Goal: Information Seeking & Learning: Check status

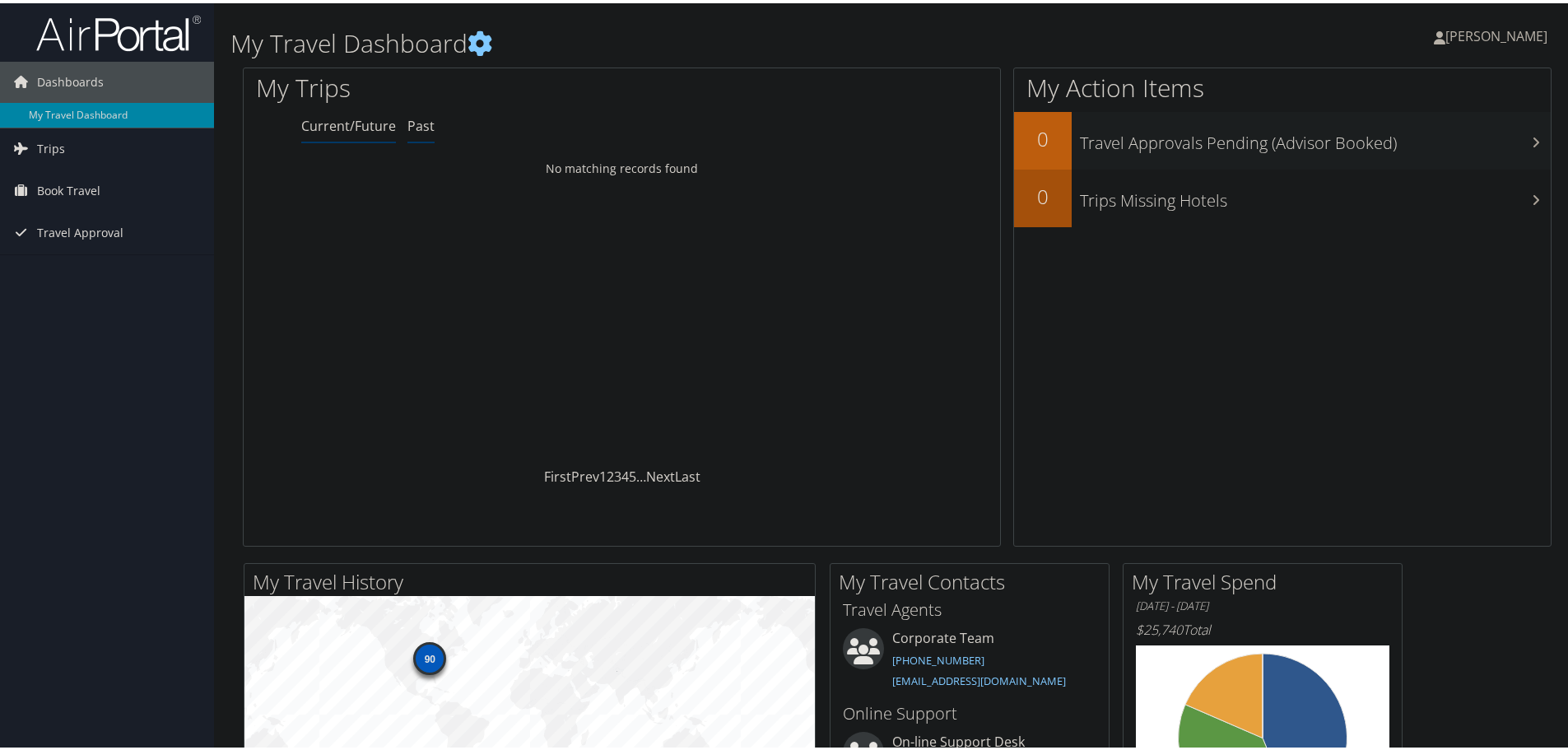
click at [411, 119] on link "Past" at bounding box center [421, 122] width 27 height 18
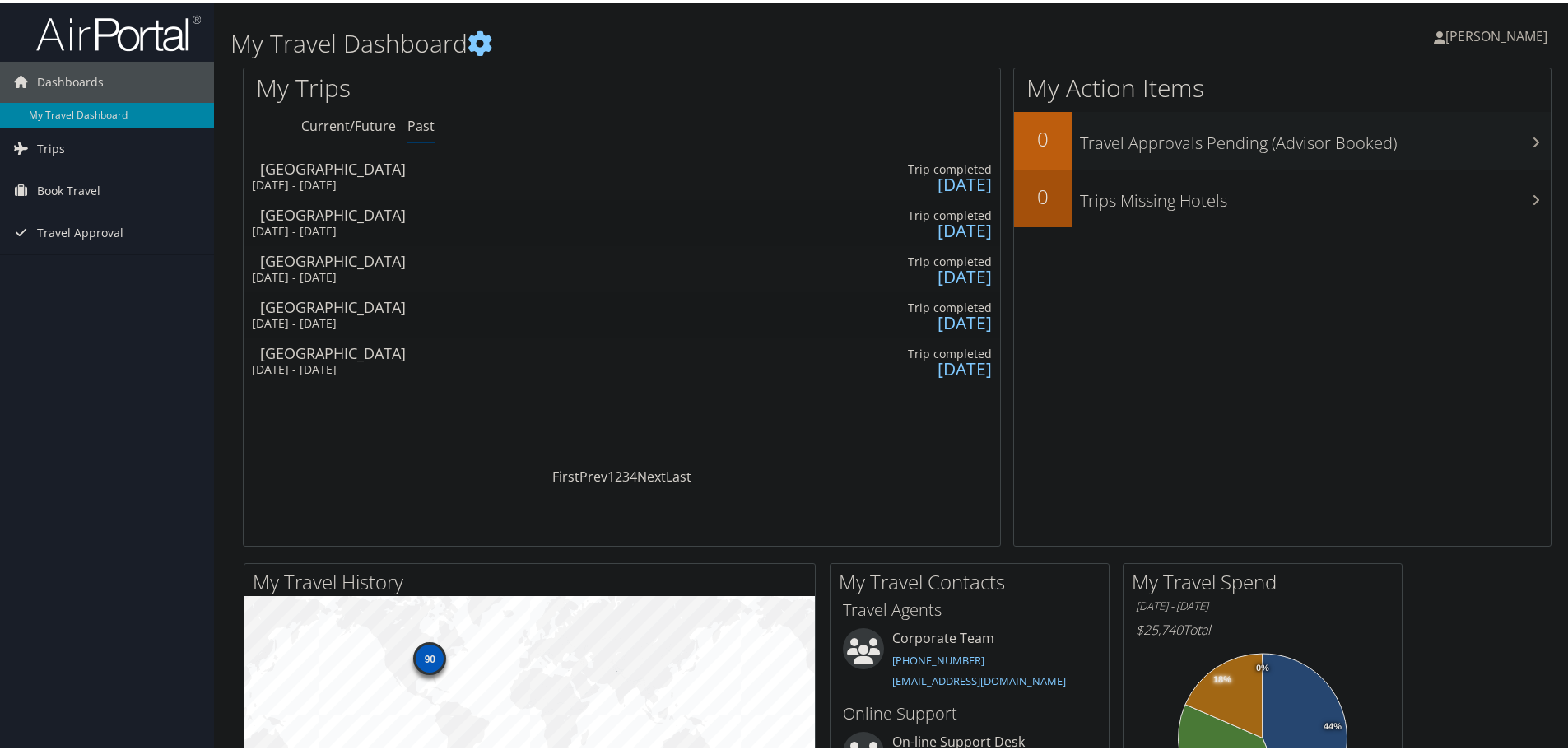
click at [292, 161] on div "Atlanta" at bounding box center [348, 165] width 176 height 15
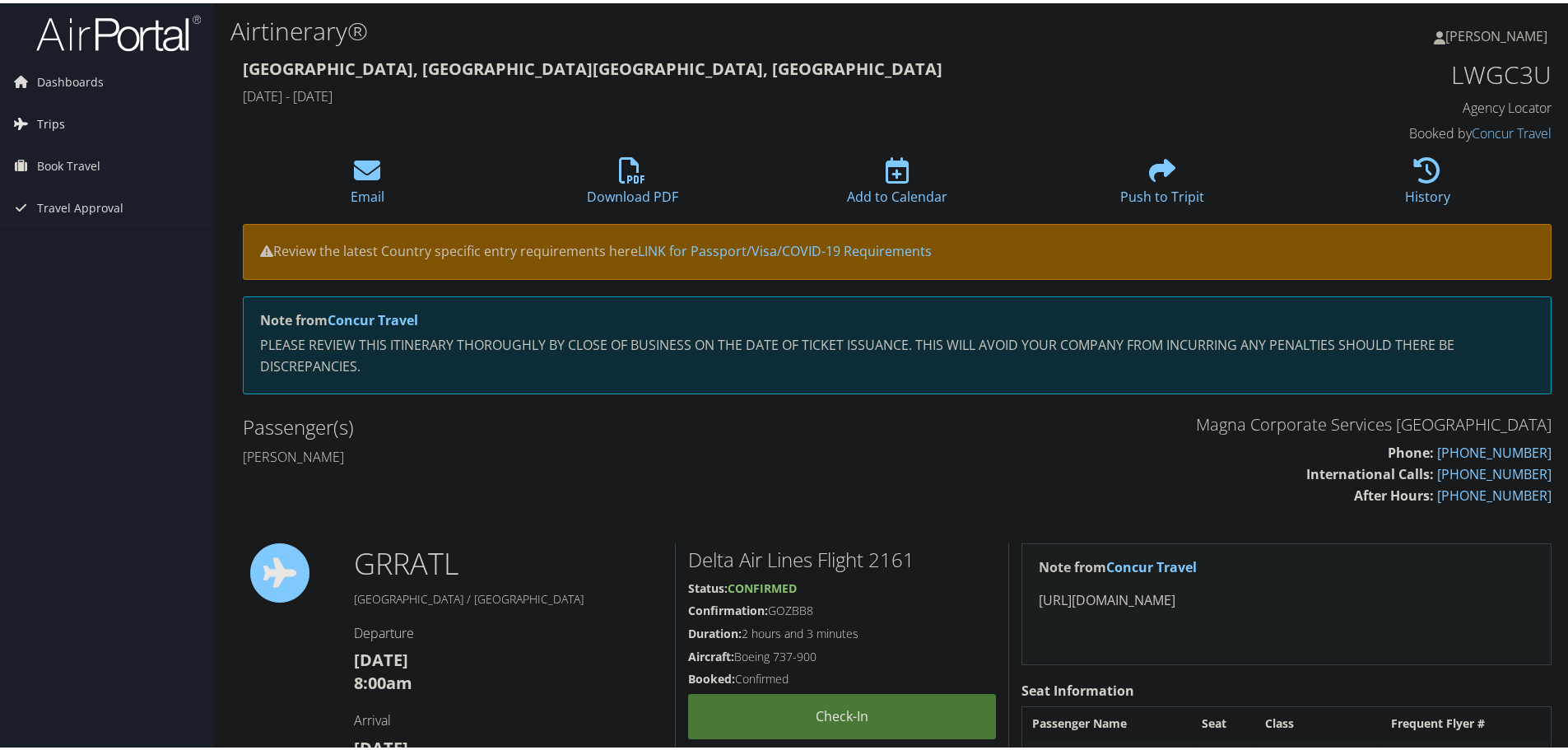
click at [65, 119] on link "Trips" at bounding box center [107, 121] width 214 height 41
click at [53, 236] on span "Book Travel" at bounding box center [69, 237] width 63 height 41
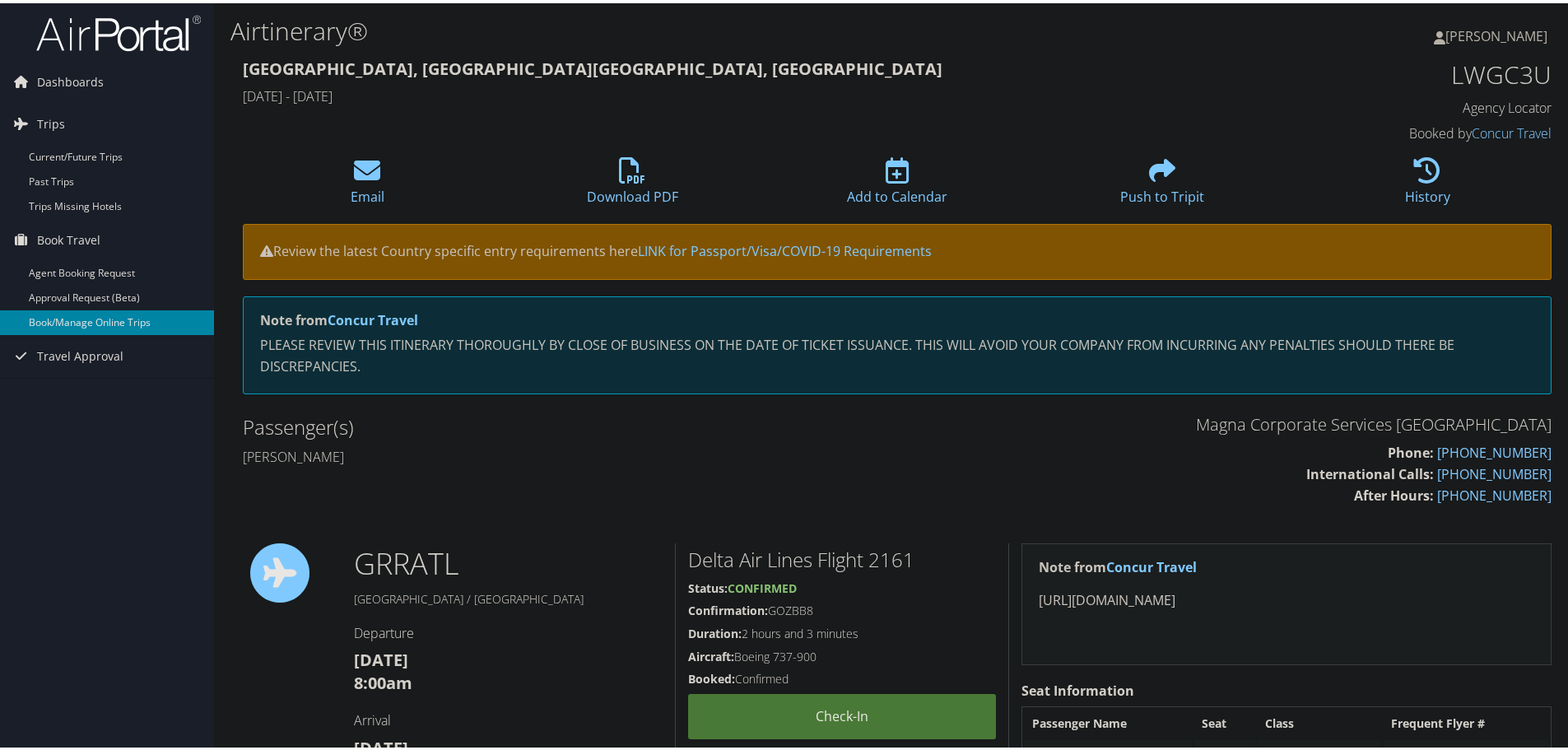
click at [130, 315] on link "Book/Manage Online Trips" at bounding box center [107, 320] width 214 height 25
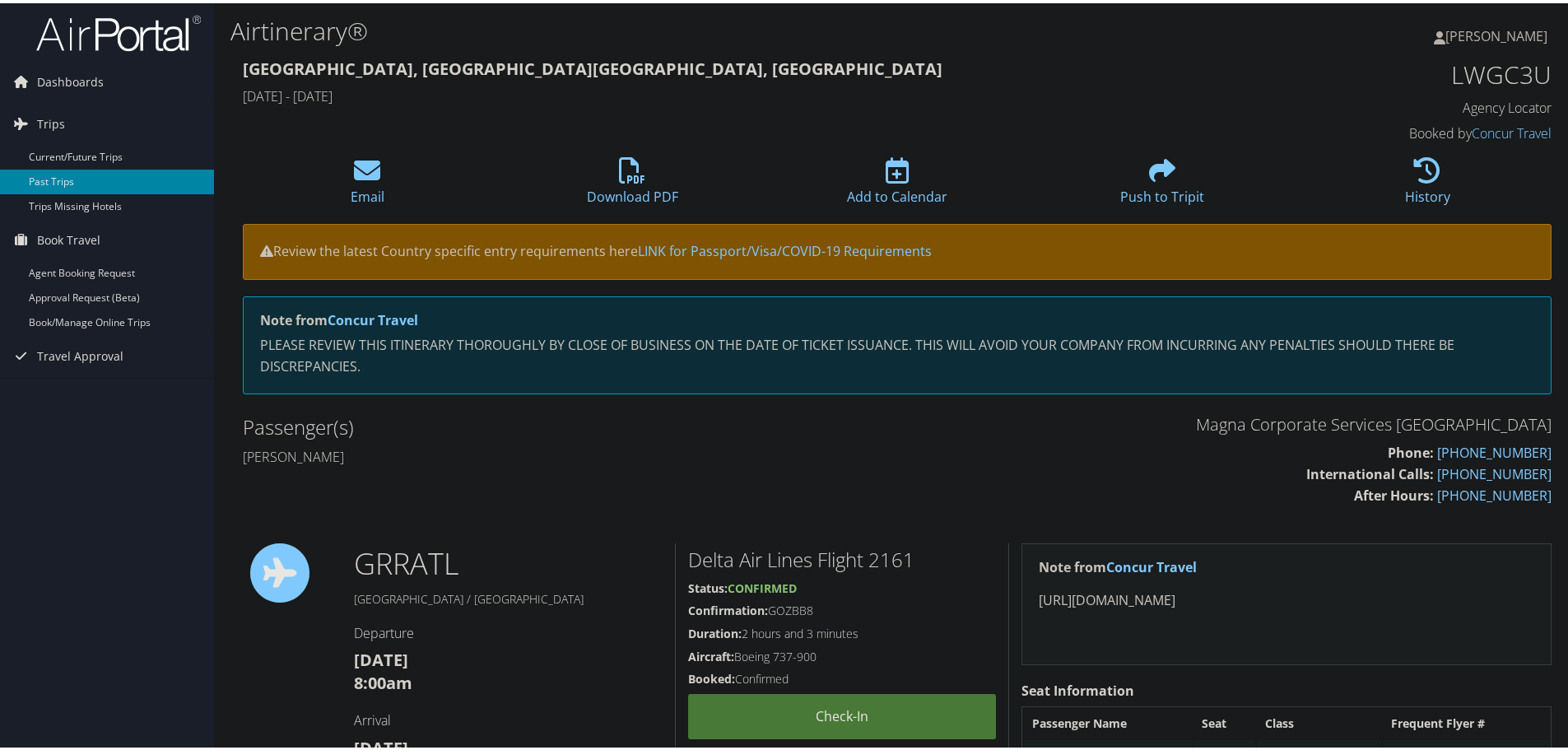
click at [87, 178] on link "Past Trips" at bounding box center [107, 179] width 214 height 25
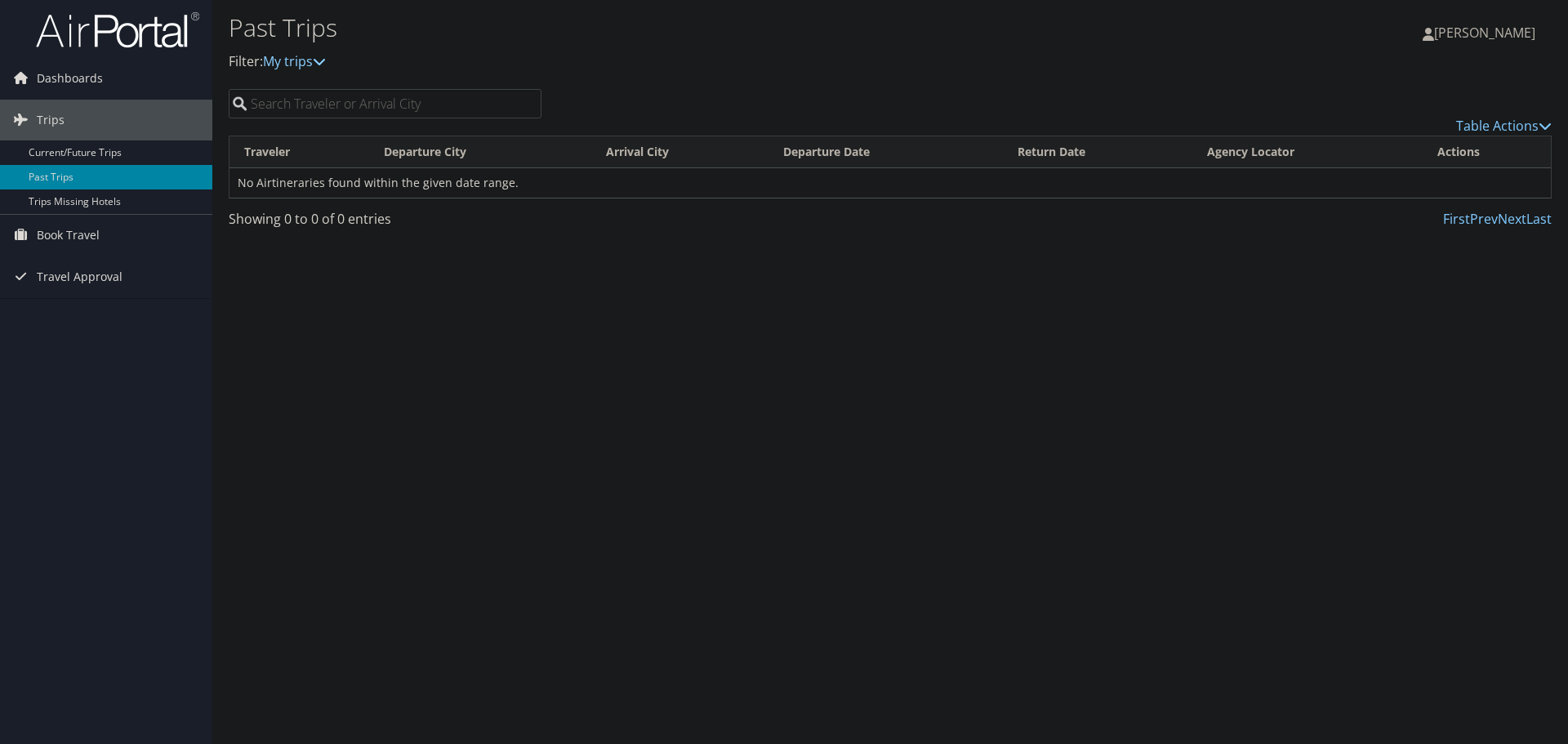
click at [325, 58] on icon at bounding box center [319, 61] width 13 height 13
click at [326, 62] on icon at bounding box center [319, 61] width 13 height 13
click at [397, 50] on div "Past Trips Filter: My trips" at bounding box center [670, 41] width 882 height 62
click at [122, 154] on link "Current/Future Trips" at bounding box center [106, 153] width 212 height 24
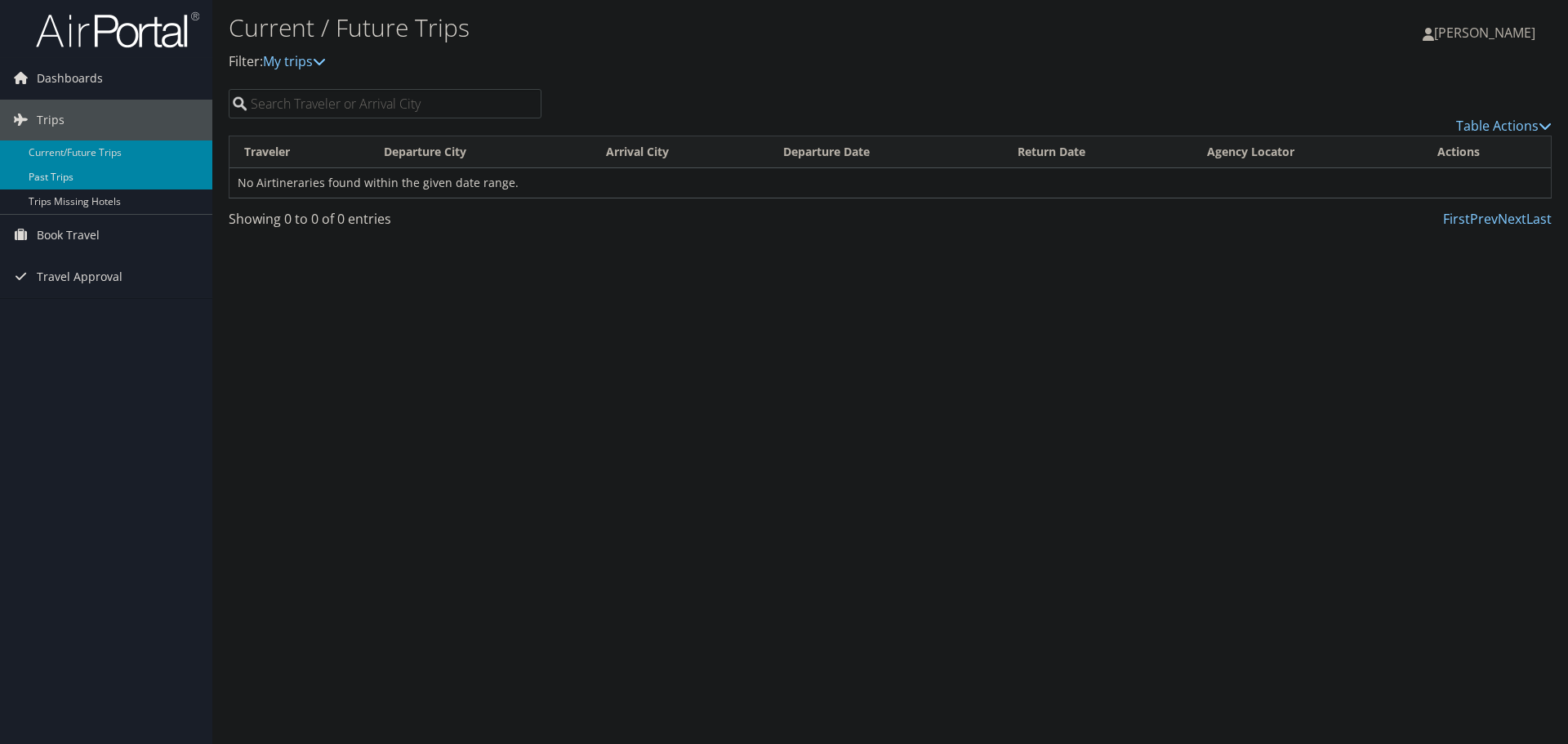
click at [118, 178] on link "Past Trips" at bounding box center [106, 177] width 212 height 24
click at [95, 231] on span "Book Travel" at bounding box center [68, 235] width 63 height 41
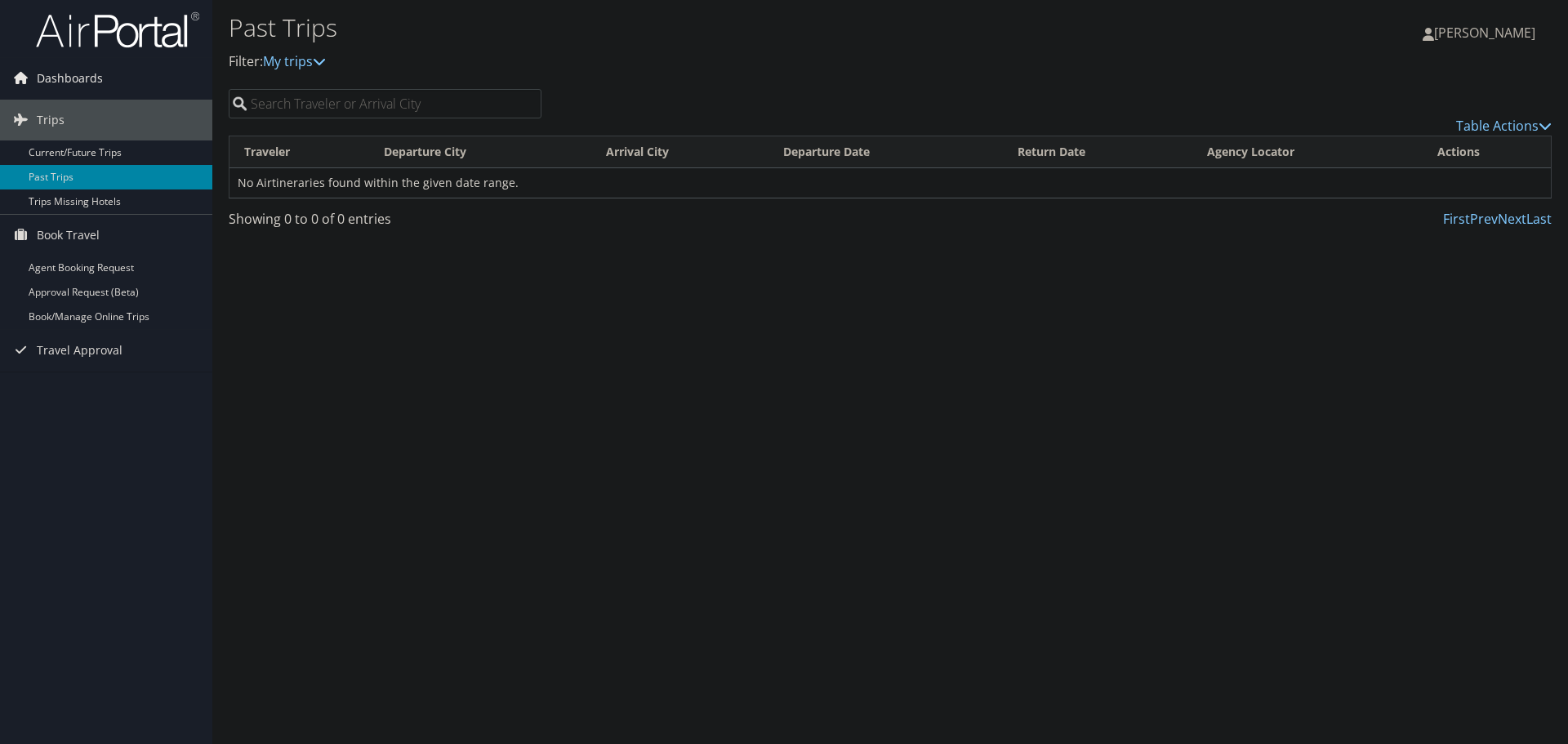
click at [108, 81] on link "Dashboards" at bounding box center [106, 78] width 212 height 41
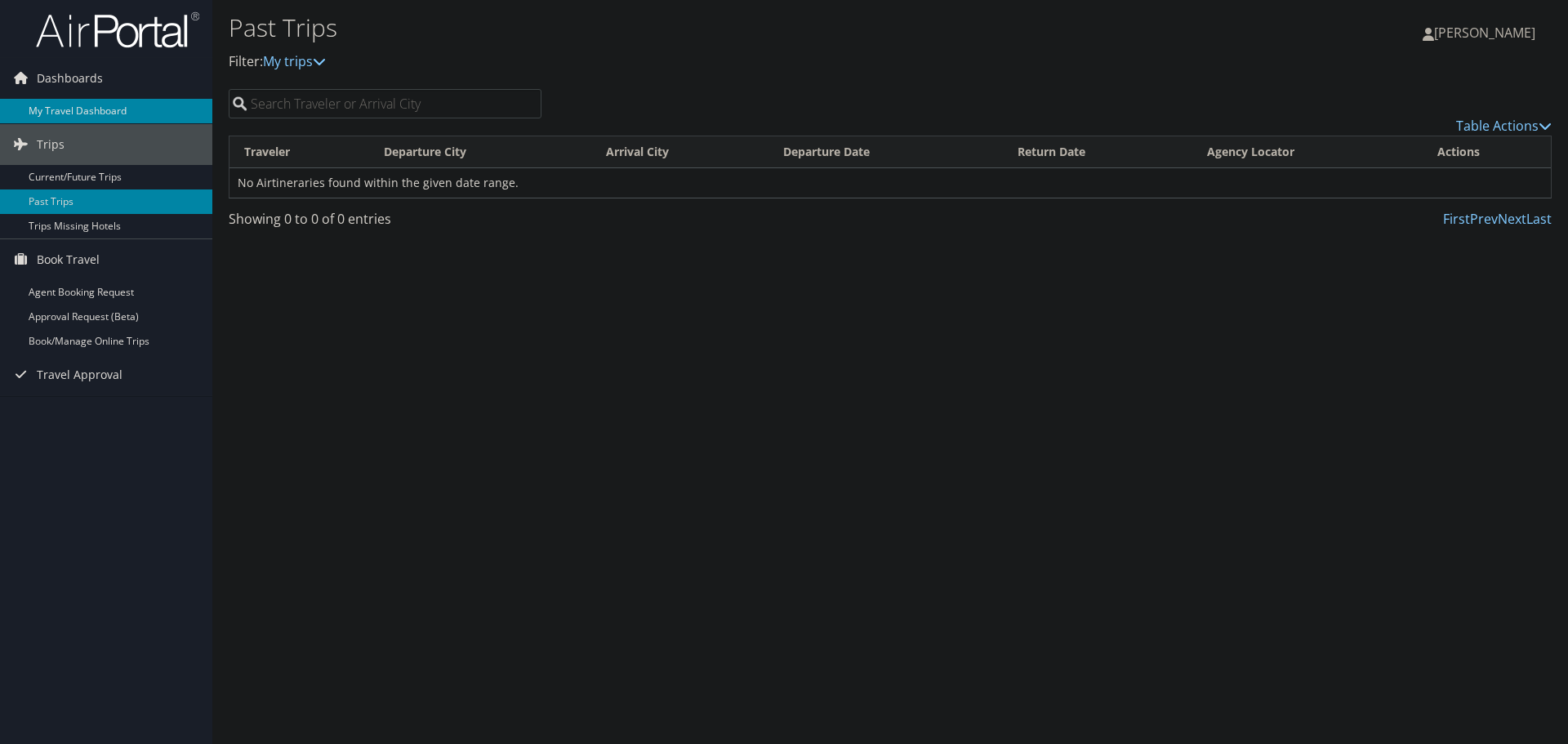
click at [99, 107] on link "My Travel Dashboard" at bounding box center [106, 111] width 212 height 24
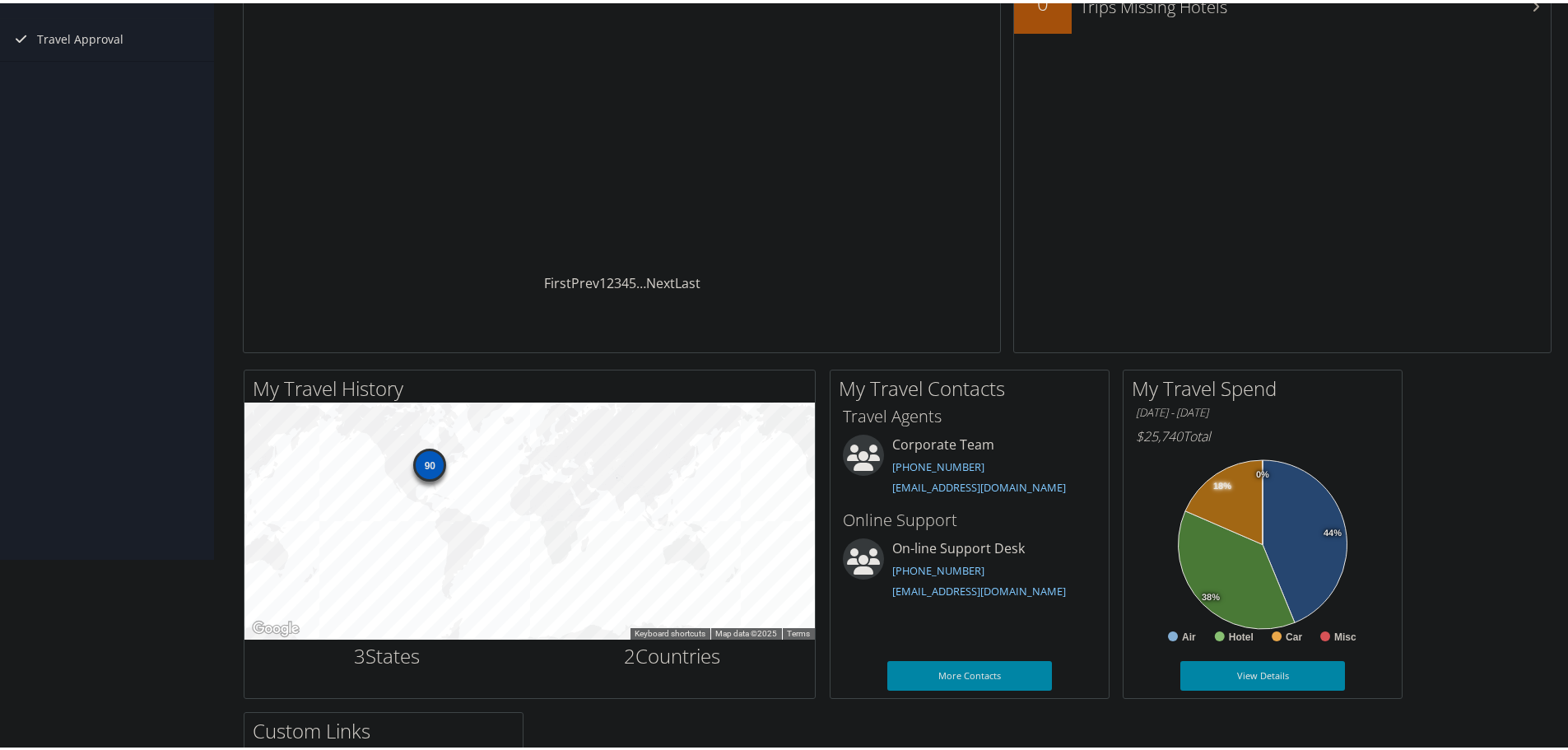
scroll to position [329, 0]
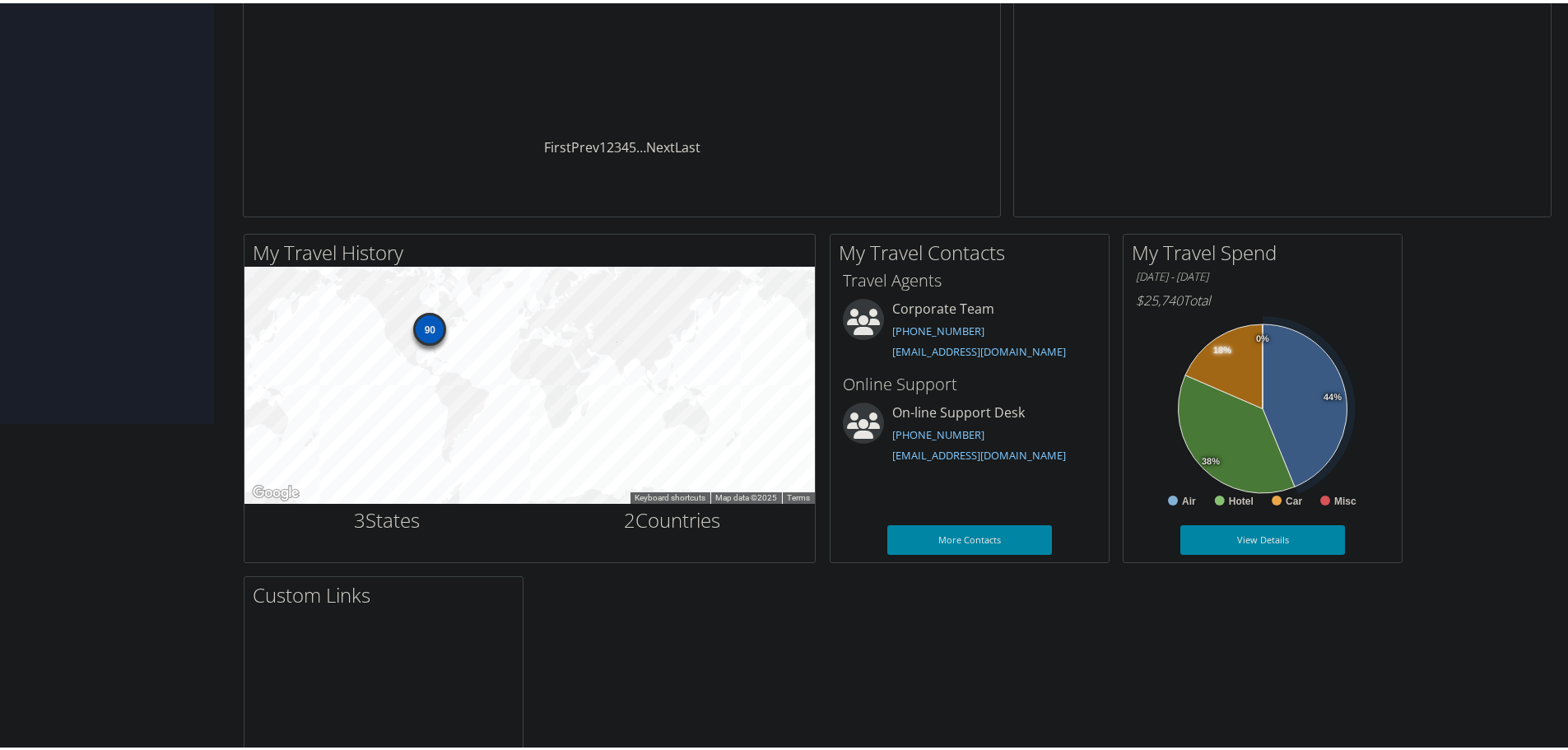
click at [1309, 412] on icon at bounding box center [1305, 402] width 85 height 162
click at [1402, 371] on div "My Travel Spend 01/01/2025 - 09/02/2025 $25,740 Total Created with Highcharts 4…" at bounding box center [1262, 395] width 280 height 329
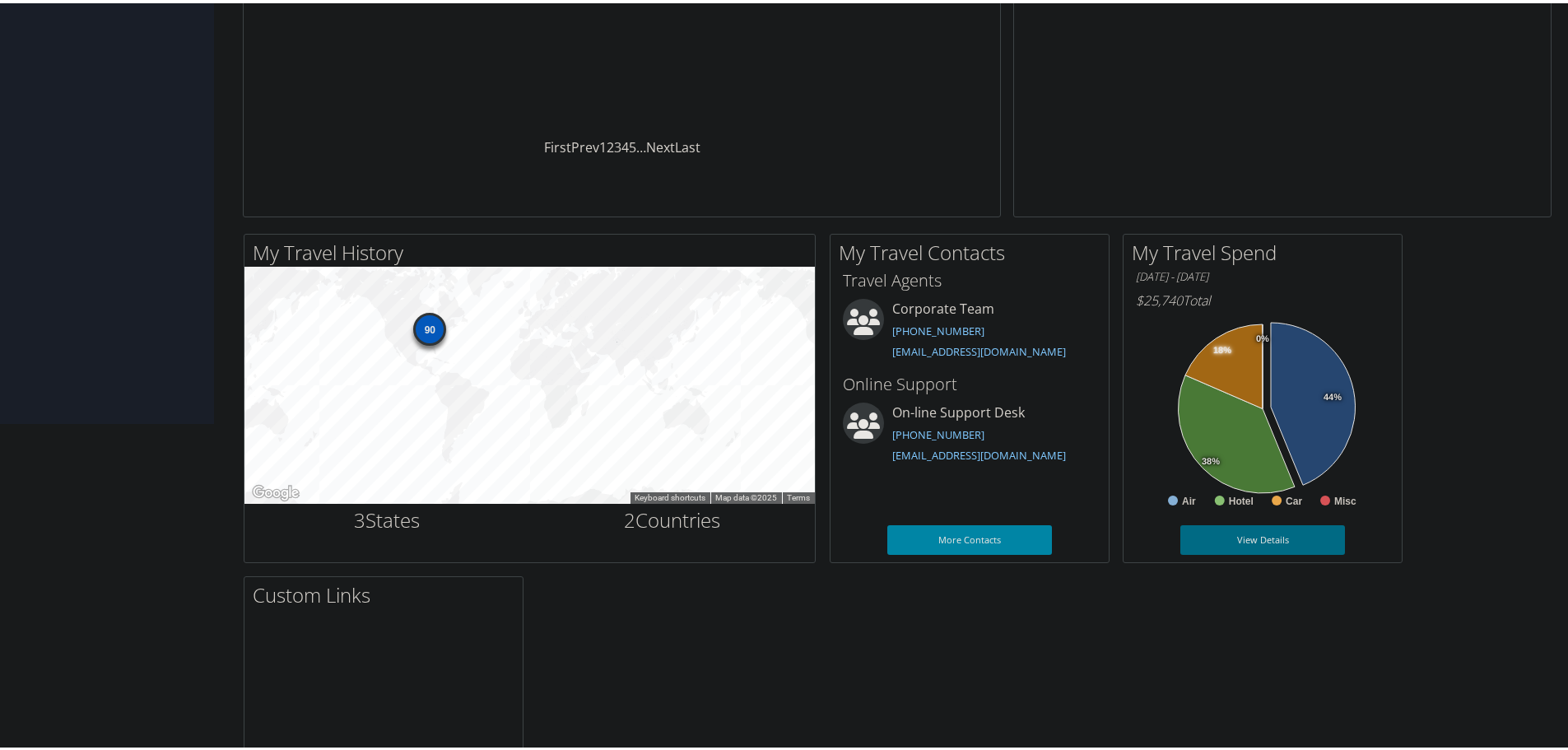
click at [1305, 526] on link "View Details" at bounding box center [1262, 537] width 165 height 30
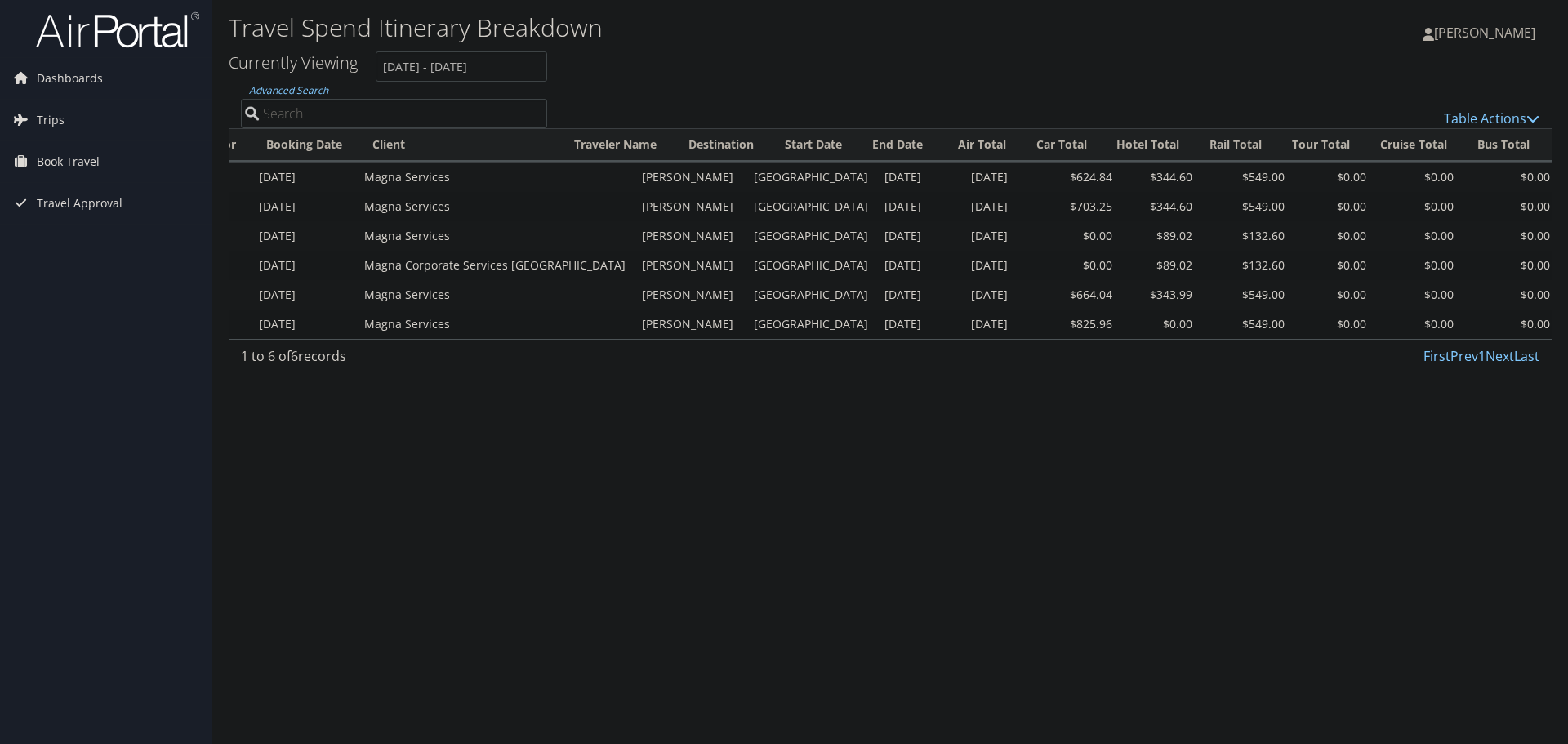
scroll to position [0, 260]
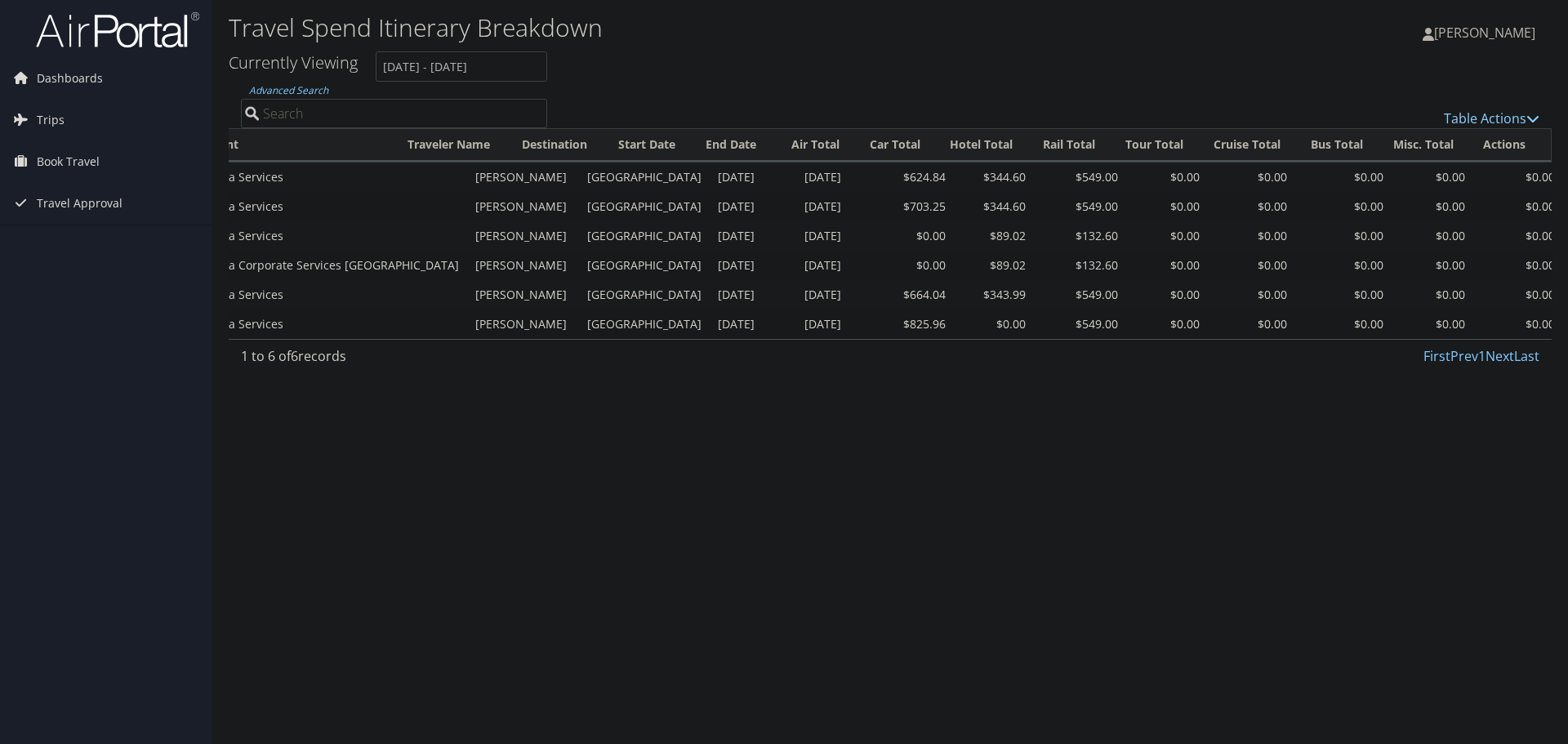
click at [1536, 115] on icon at bounding box center [1532, 118] width 13 height 13
click at [1338, 75] on div at bounding box center [784, 372] width 1568 height 744
click at [59, 72] on span "Dashboards" at bounding box center [70, 78] width 66 height 41
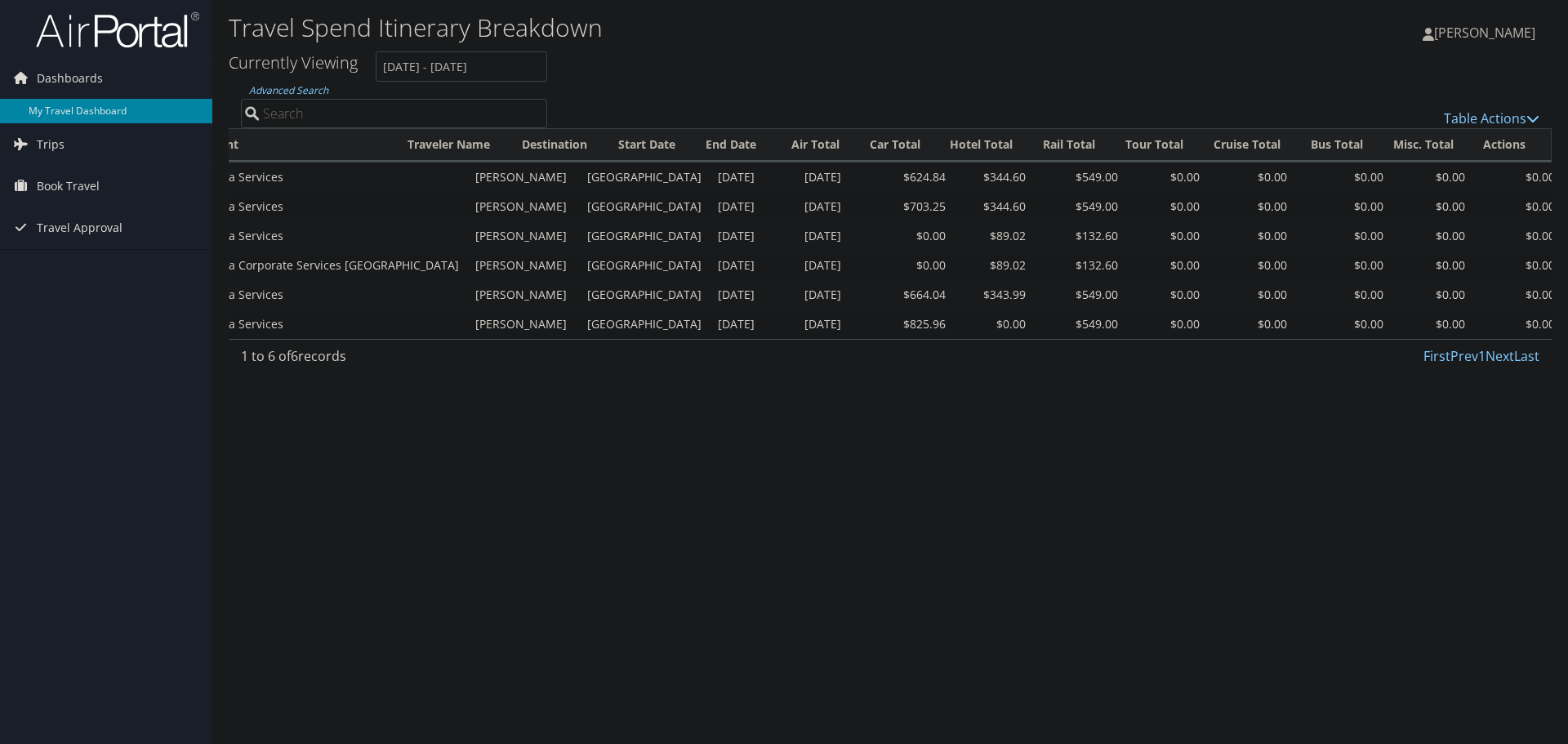
click at [76, 104] on link "My Travel Dashboard" at bounding box center [106, 111] width 212 height 24
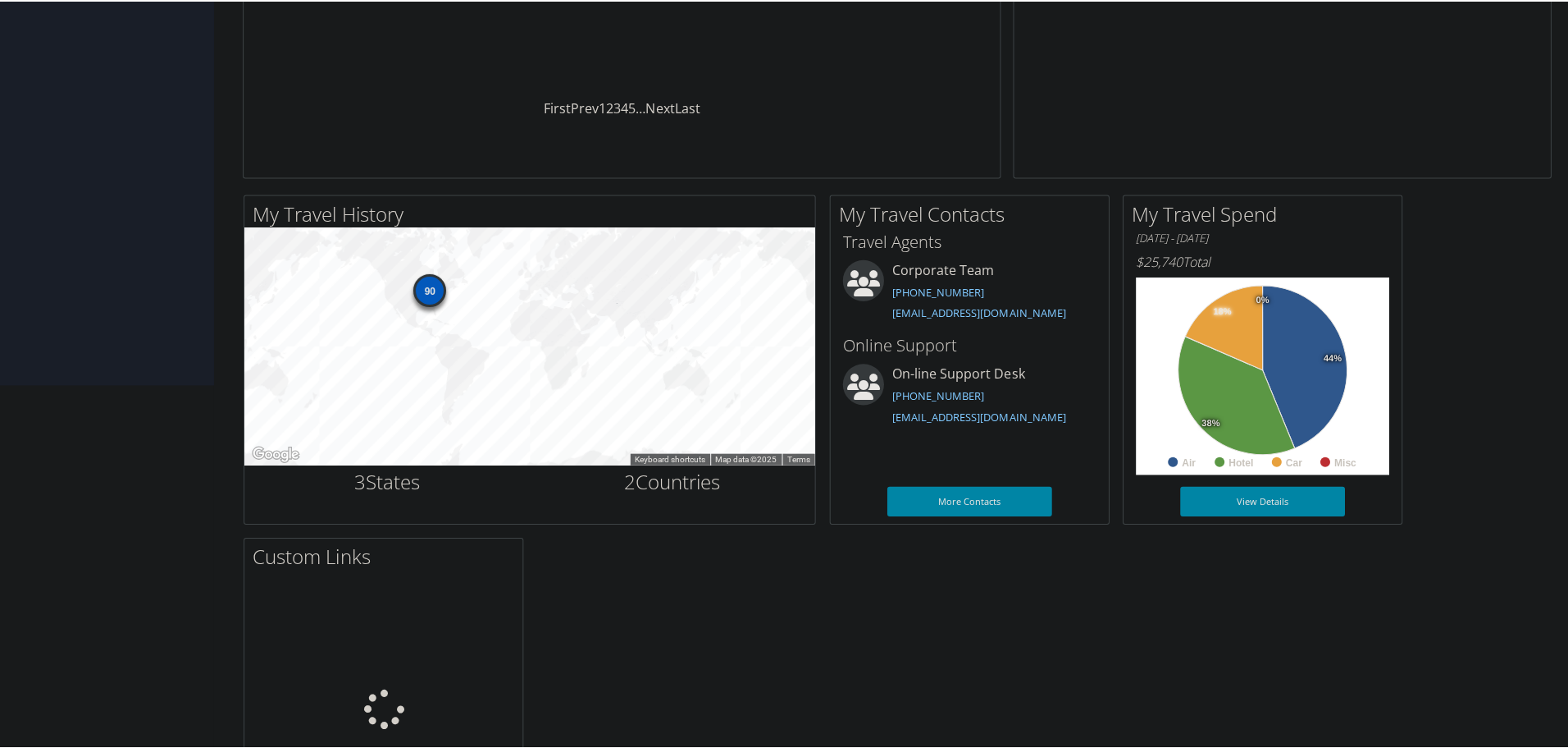
scroll to position [410, 0]
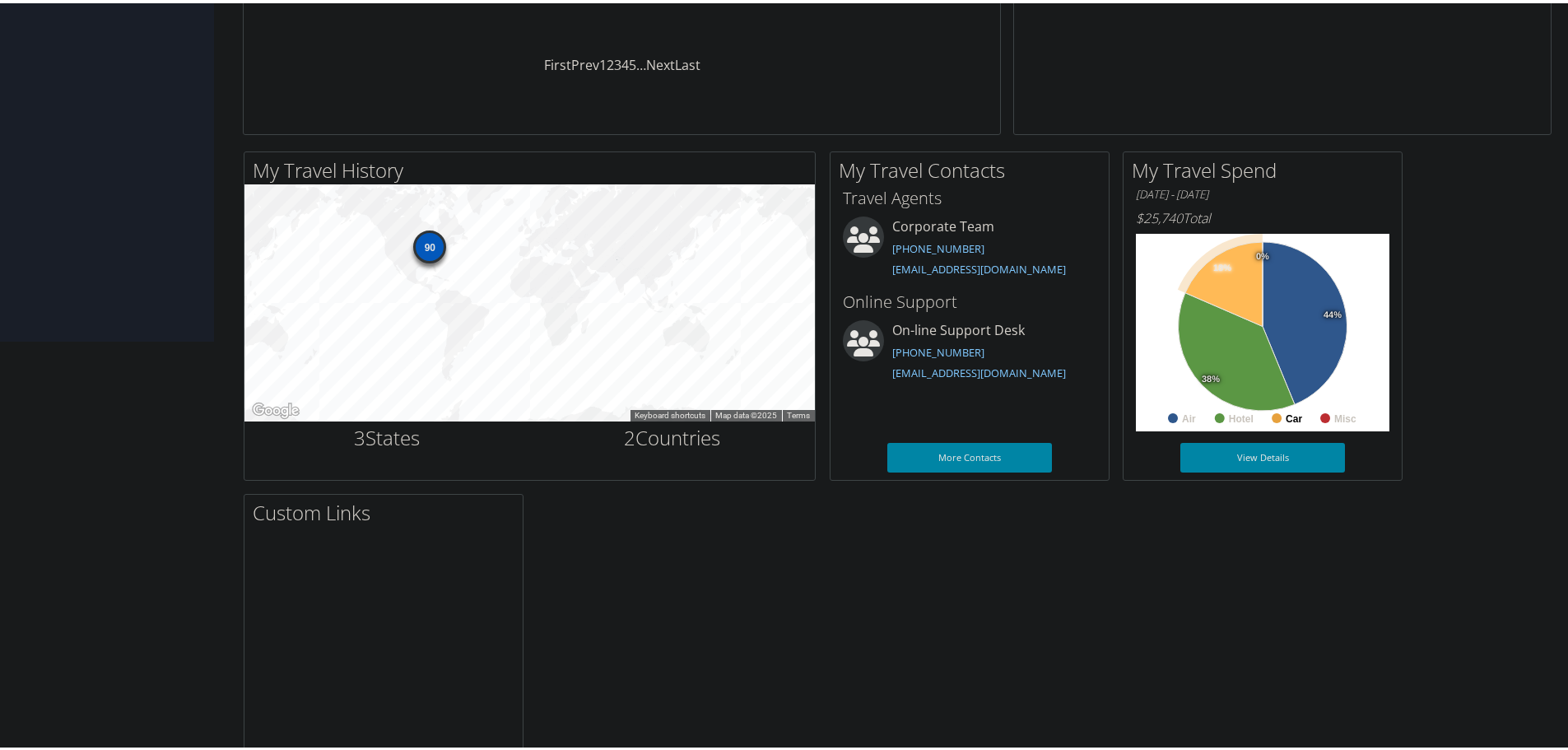
click at [1243, 292] on icon at bounding box center [1224, 280] width 77 height 84
click at [1243, 292] on icon at bounding box center [1219, 274] width 77 height 84
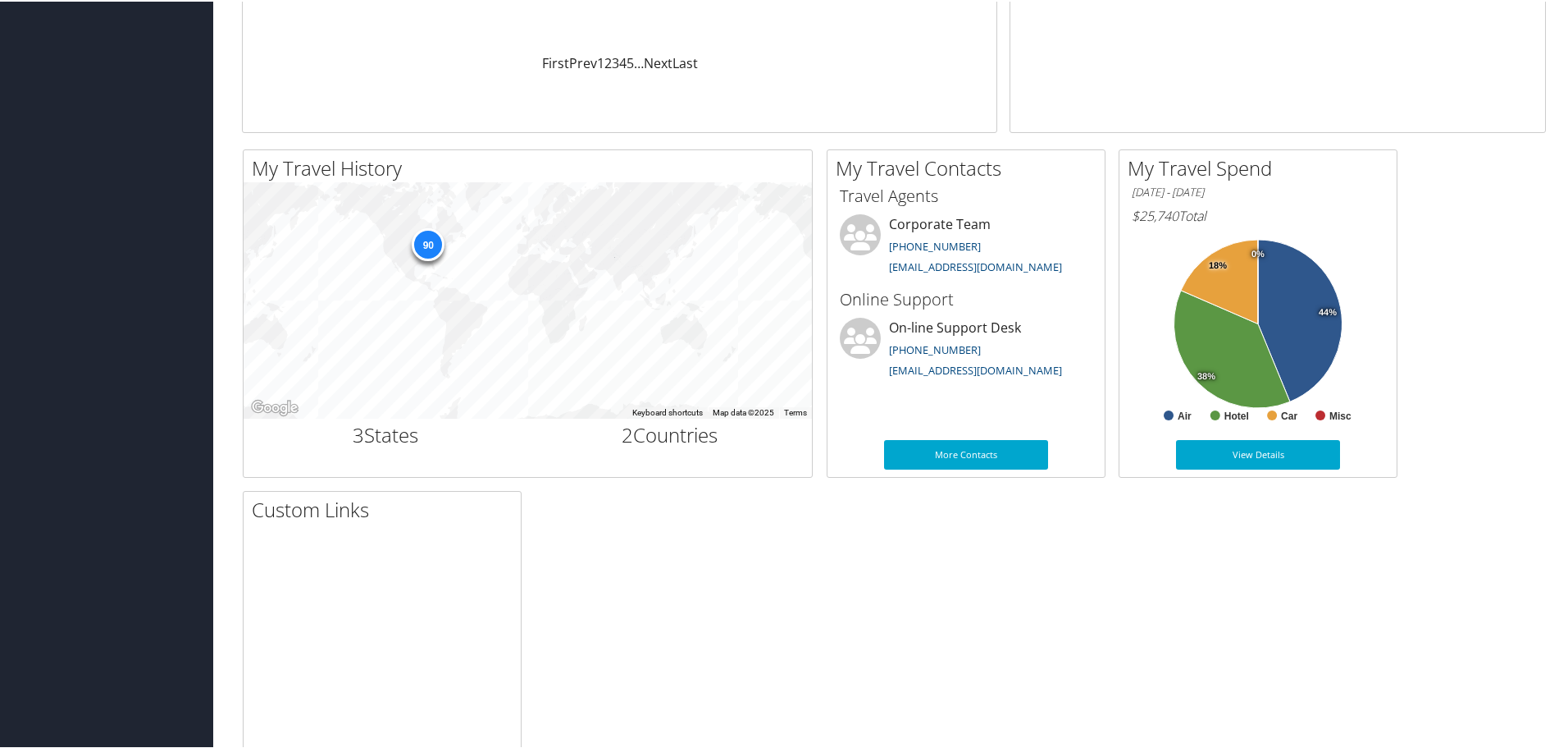
click at [1505, 260] on div "My Travel History Small Medium Large ← Move left → Move right ↑ Move up ↓ Move …" at bounding box center [894, 482] width 1328 height 670
click at [1239, 268] on icon at bounding box center [1220, 279] width 77 height 83
click at [1209, 277] on icon at bounding box center [1215, 273] width 77 height 83
click at [1292, 281] on icon at bounding box center [1300, 319] width 84 height 162
click at [1292, 281] on icon at bounding box center [1308, 317] width 84 height 162
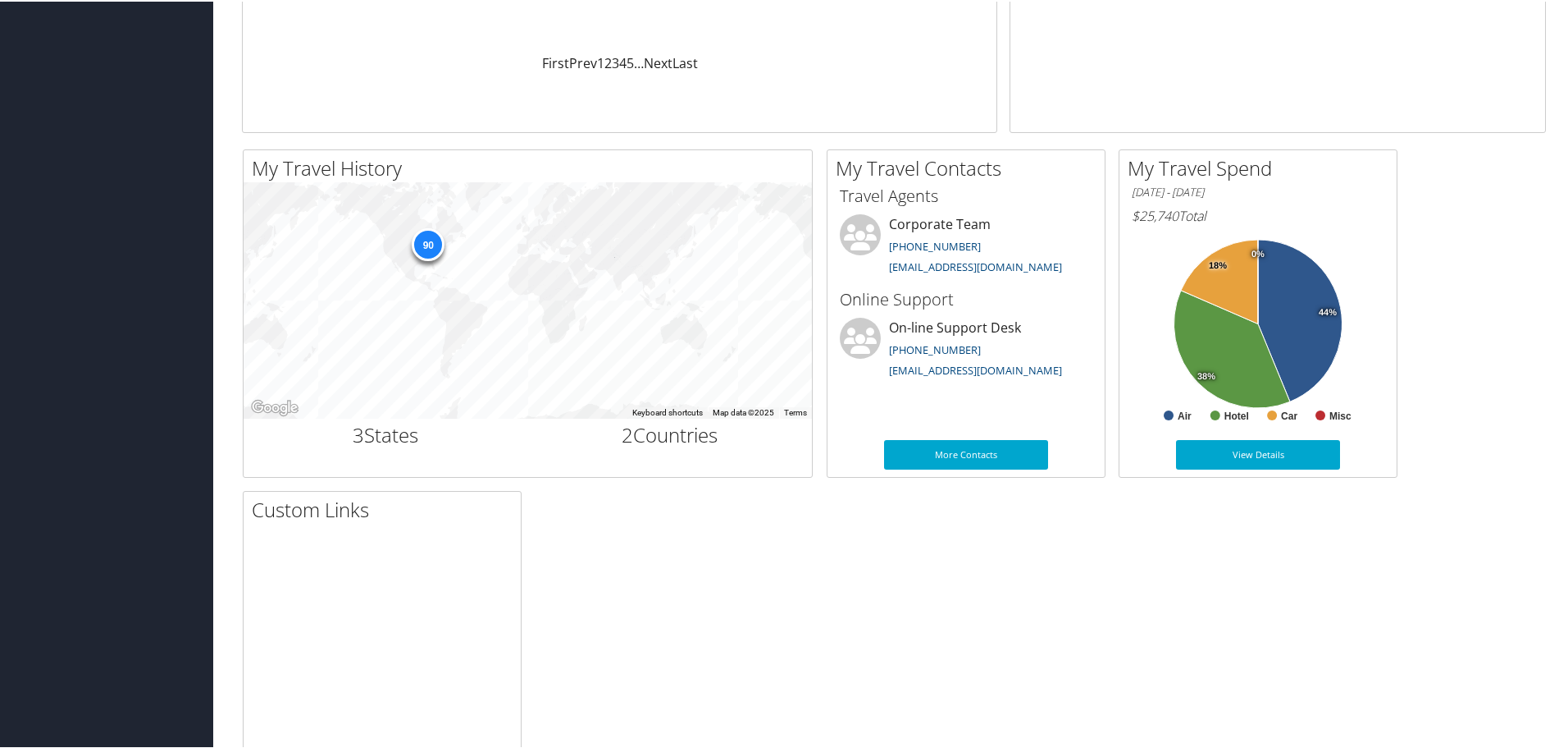
click at [1164, 206] on span "$25,740" at bounding box center [1155, 214] width 47 height 18
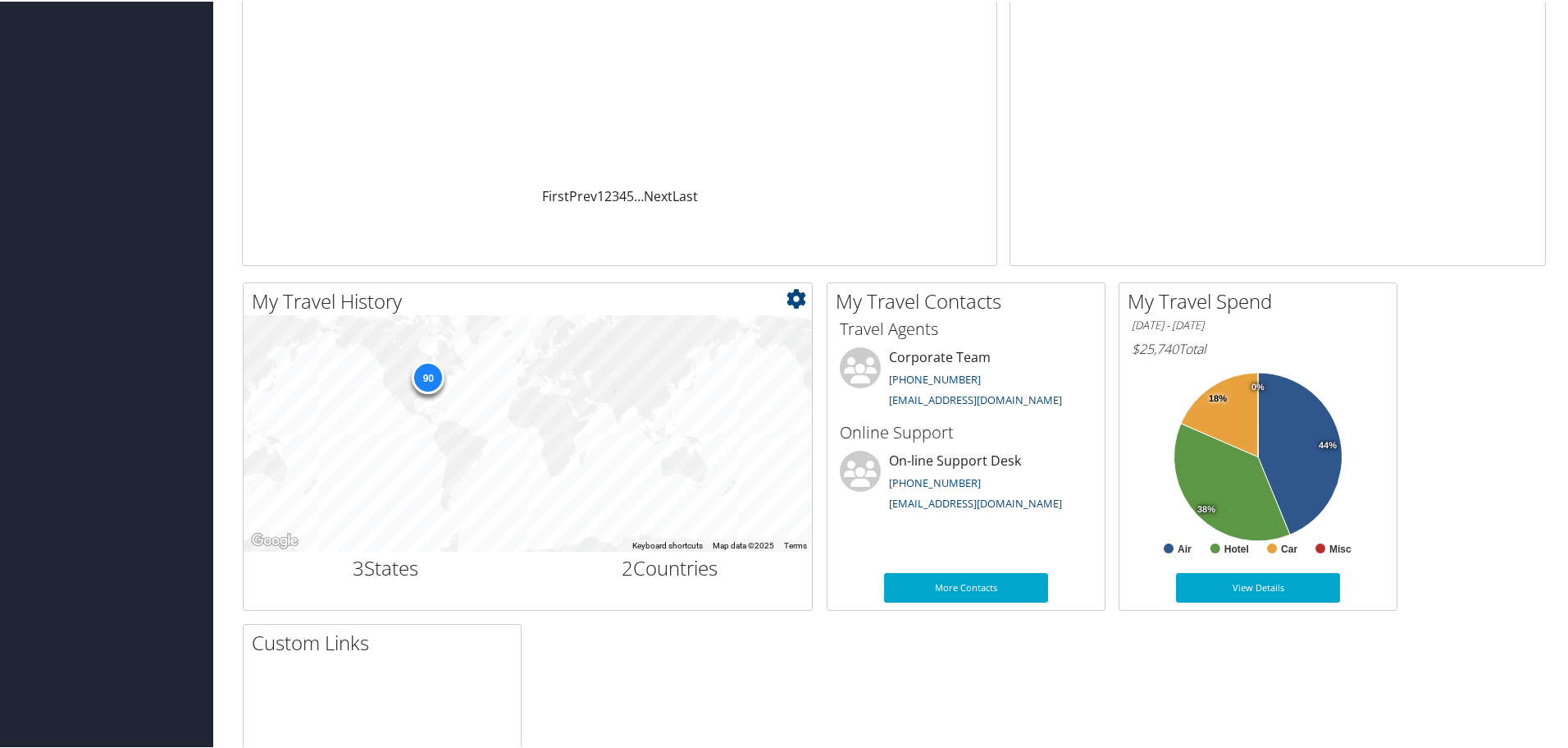
scroll to position [0, 0]
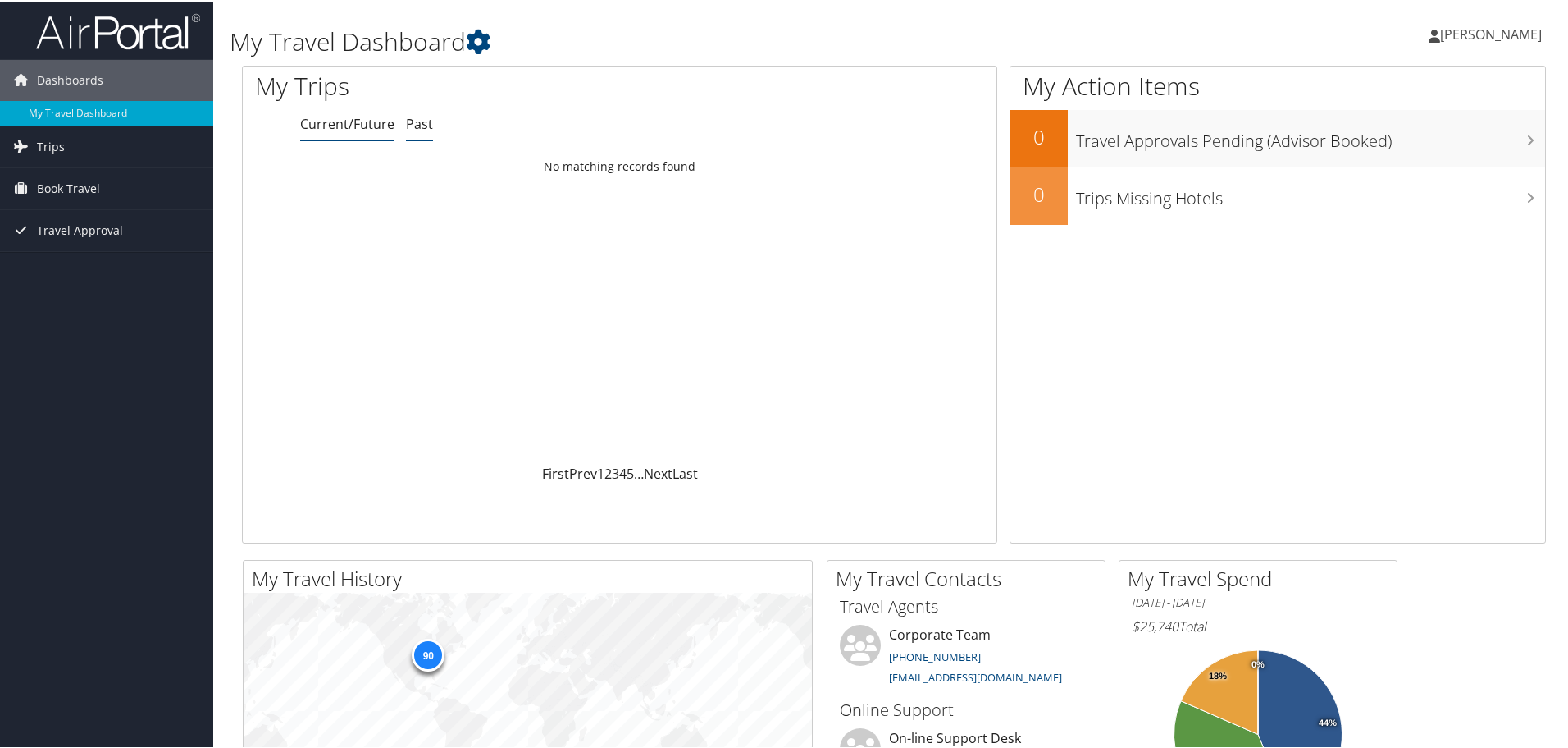
click at [412, 131] on link "Past" at bounding box center [419, 122] width 27 height 18
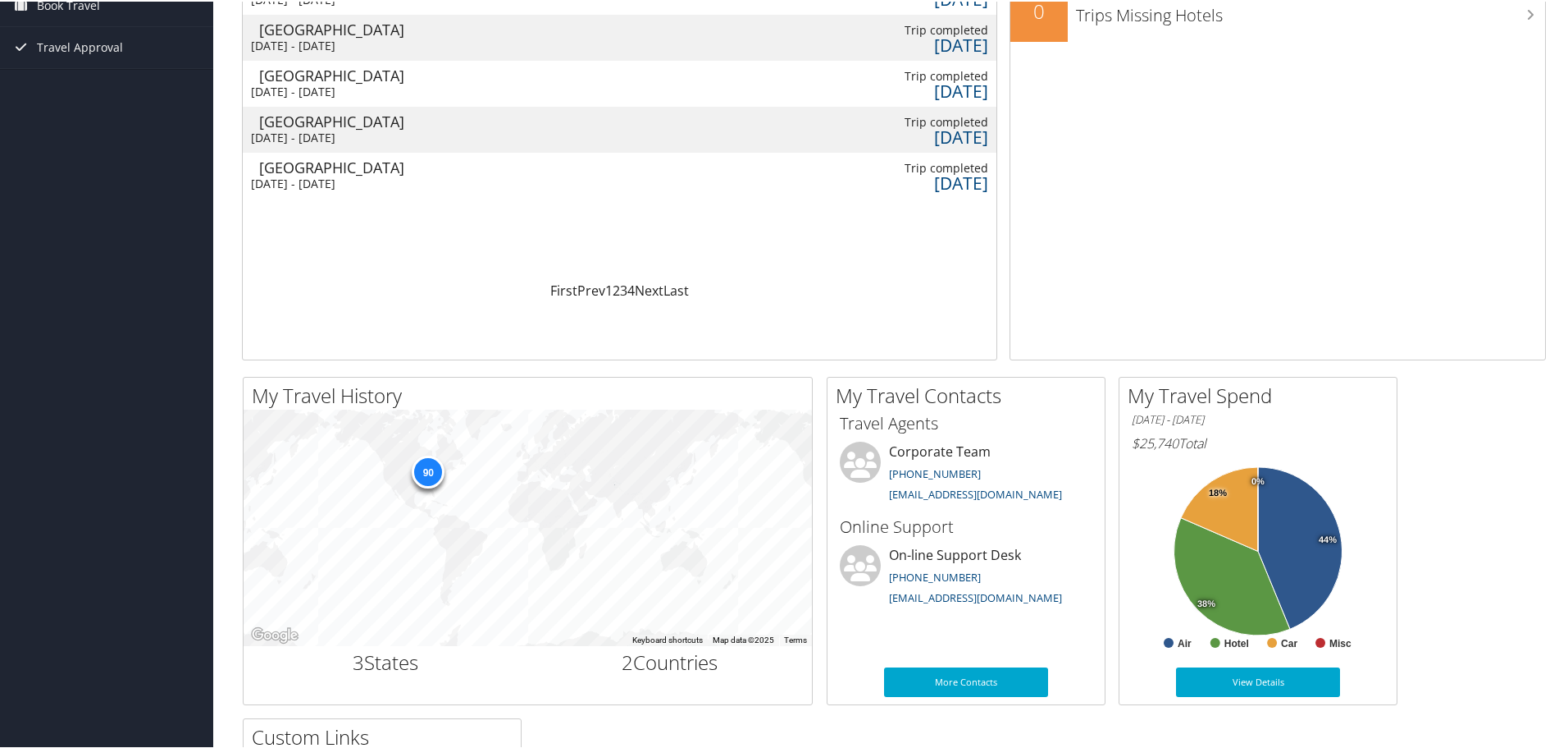
scroll to position [246, 0]
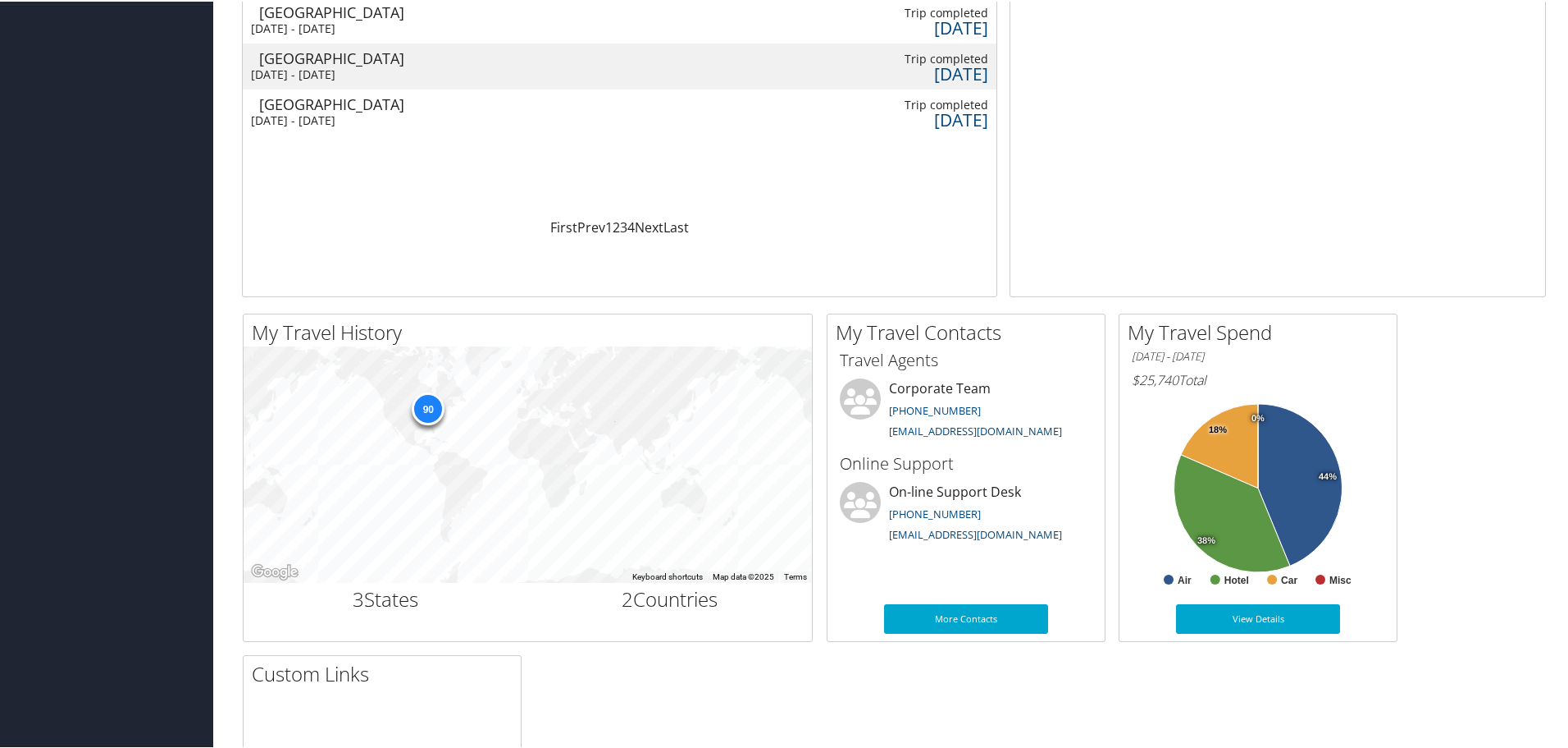
click at [1164, 378] on span "$25,740" at bounding box center [1155, 378] width 47 height 18
drag, startPoint x: 1135, startPoint y: 377, endPoint x: 1187, endPoint y: 376, distance: 52.0
click at [1187, 376] on h6 "$25,740 Total" at bounding box center [1258, 378] width 253 height 18
click at [1221, 375] on h6 "$25,740 Total" at bounding box center [1258, 378] width 253 height 18
click at [1223, 334] on h2 "My Travel Spend" at bounding box center [1262, 331] width 269 height 28
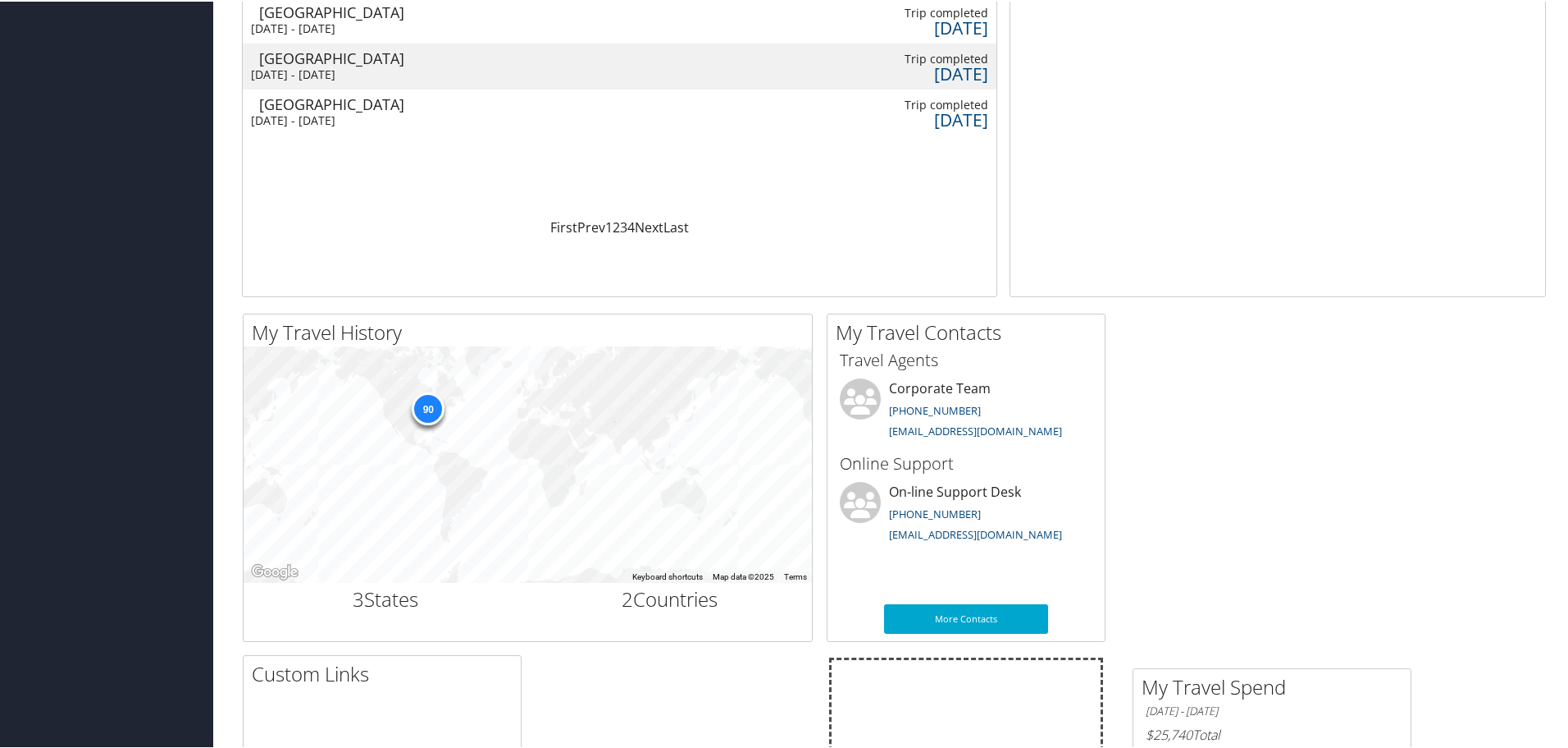
drag, startPoint x: 1223, startPoint y: 334, endPoint x: 1237, endPoint y: 689, distance: 355.3
click at [1237, 689] on h2 "My Travel Spend" at bounding box center [1276, 686] width 269 height 28
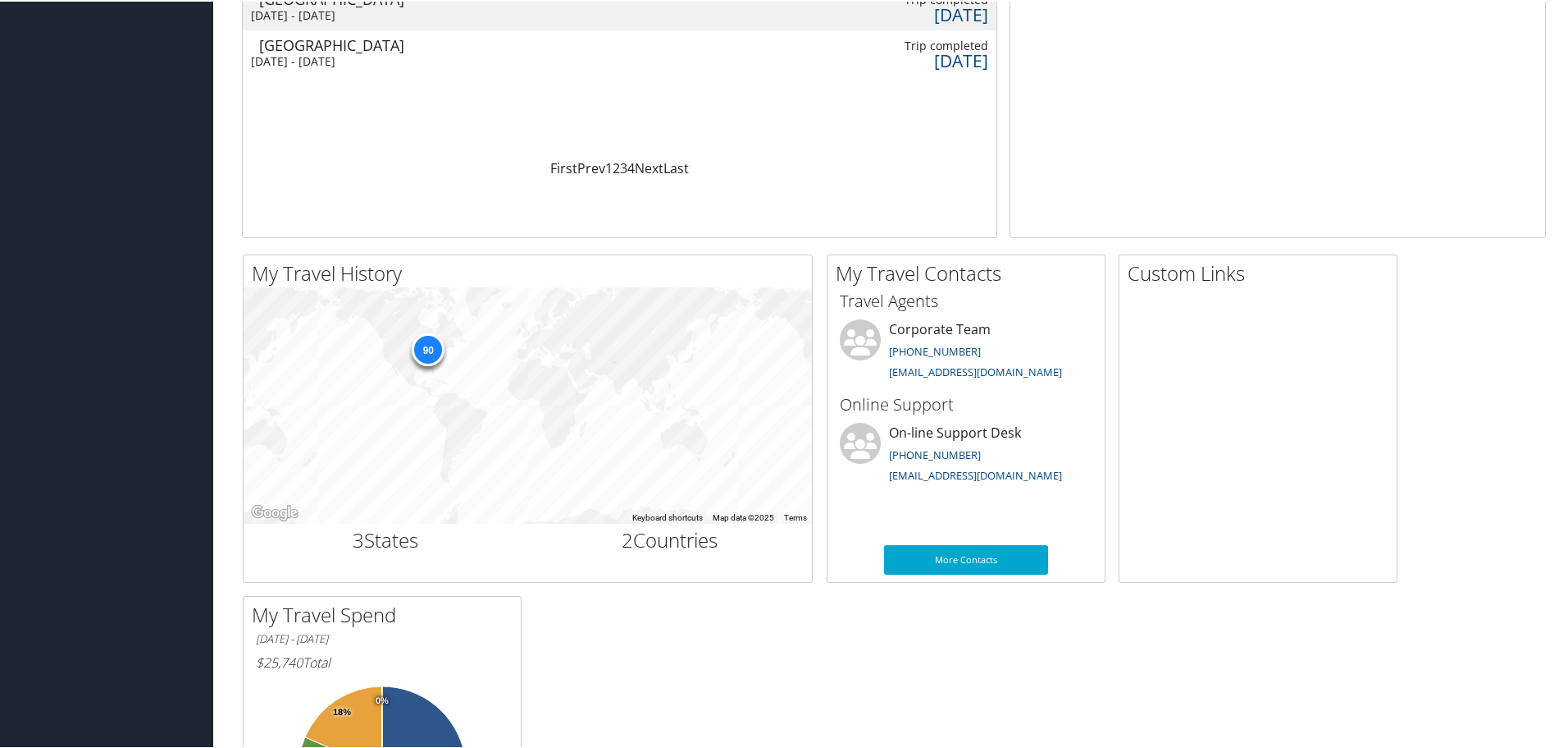
scroll to position [493, 0]
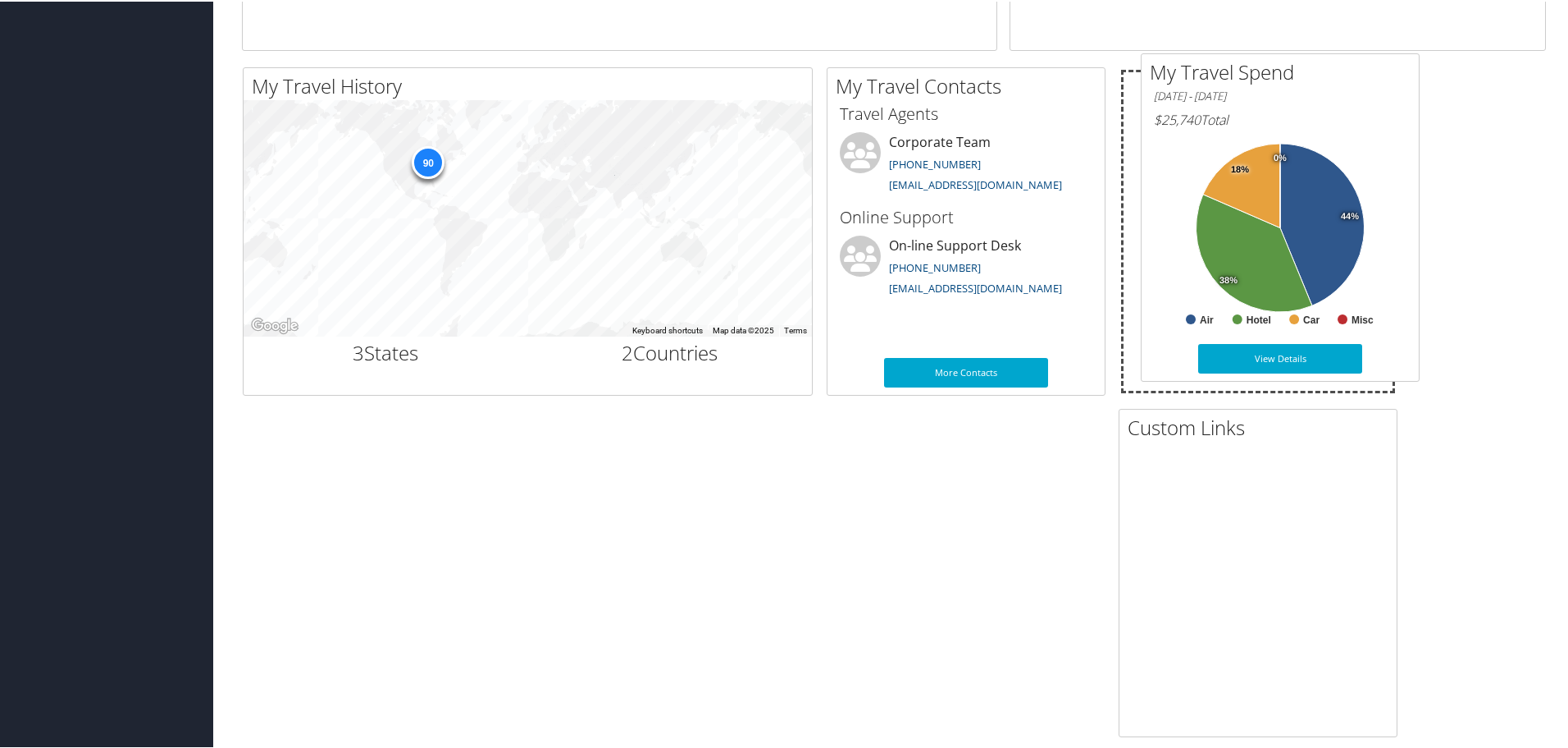
drag, startPoint x: 375, startPoint y: 421, endPoint x: 1273, endPoint y: 65, distance: 966.0
click at [1273, 65] on h2 "My Travel Spend" at bounding box center [1284, 70] width 269 height 28
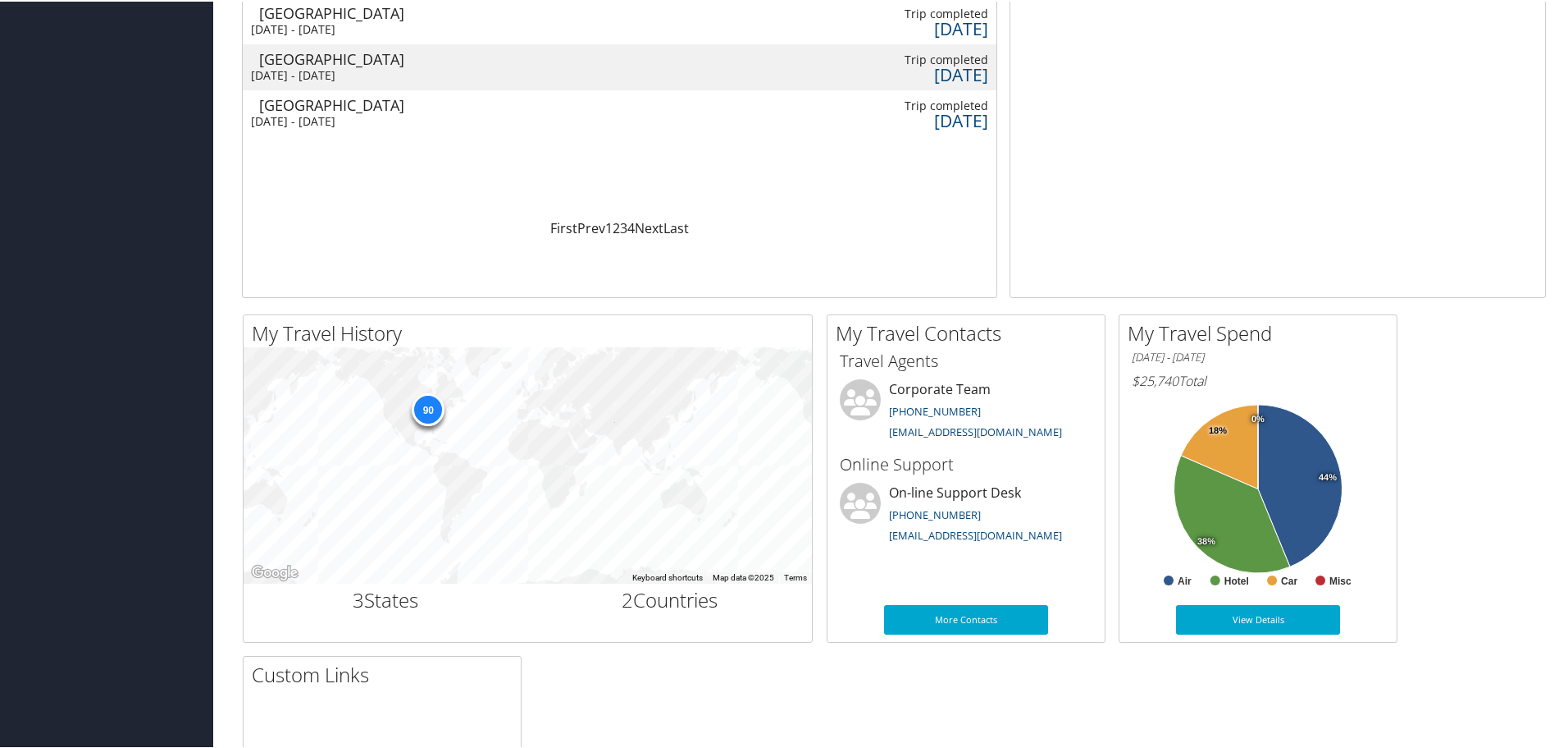
scroll to position [328, 0]
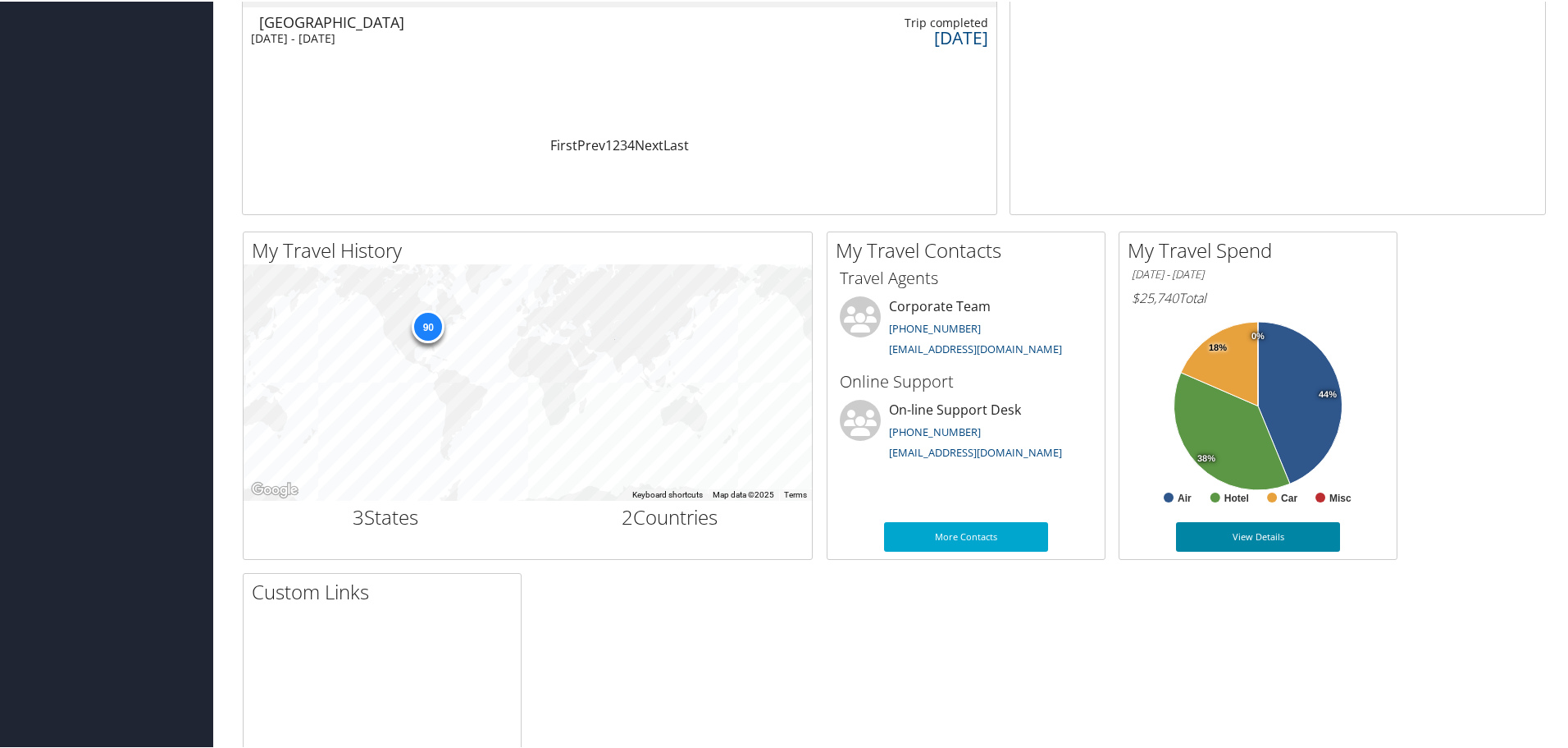
click at [1259, 530] on link "View Details" at bounding box center [1257, 536] width 164 height 30
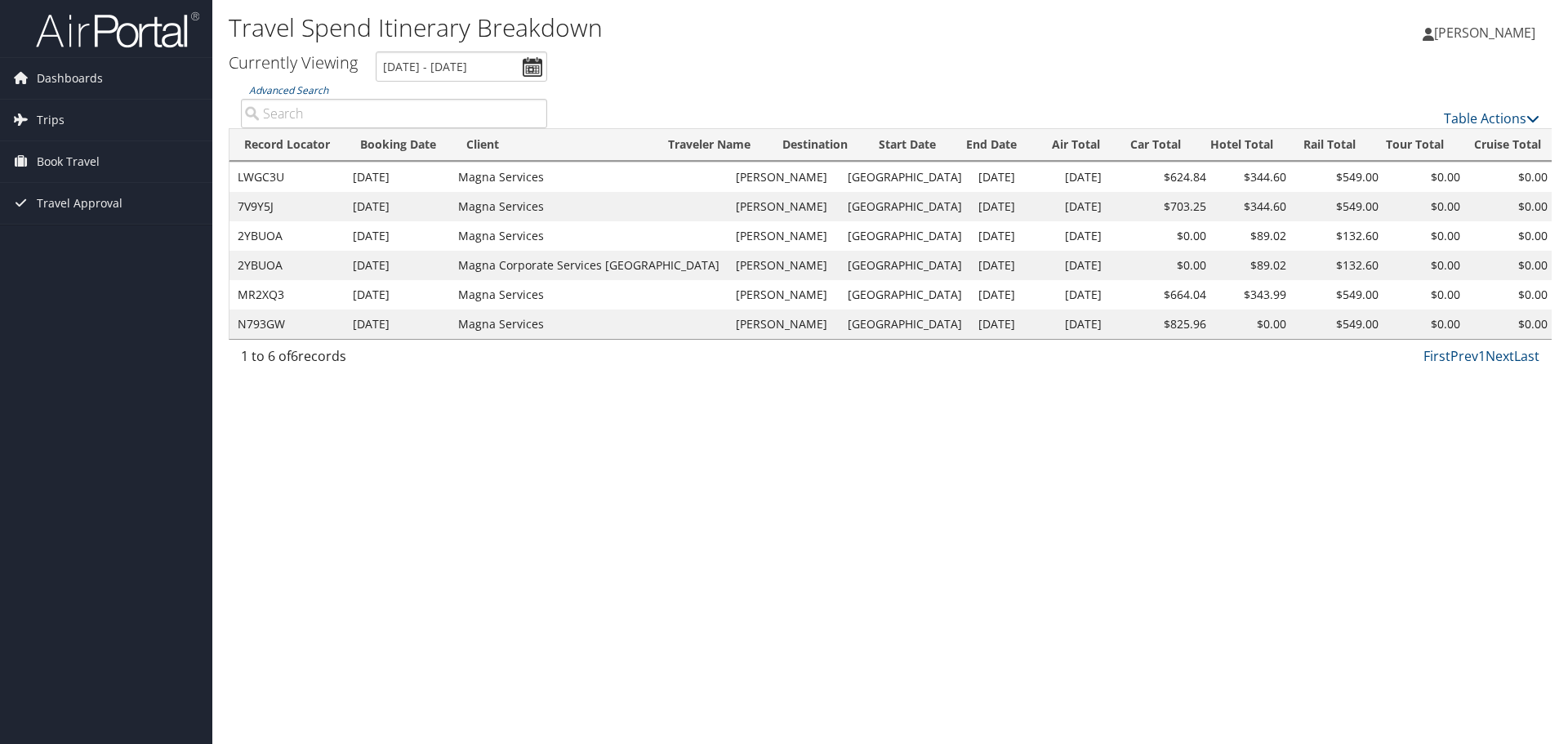
scroll to position [0, 226]
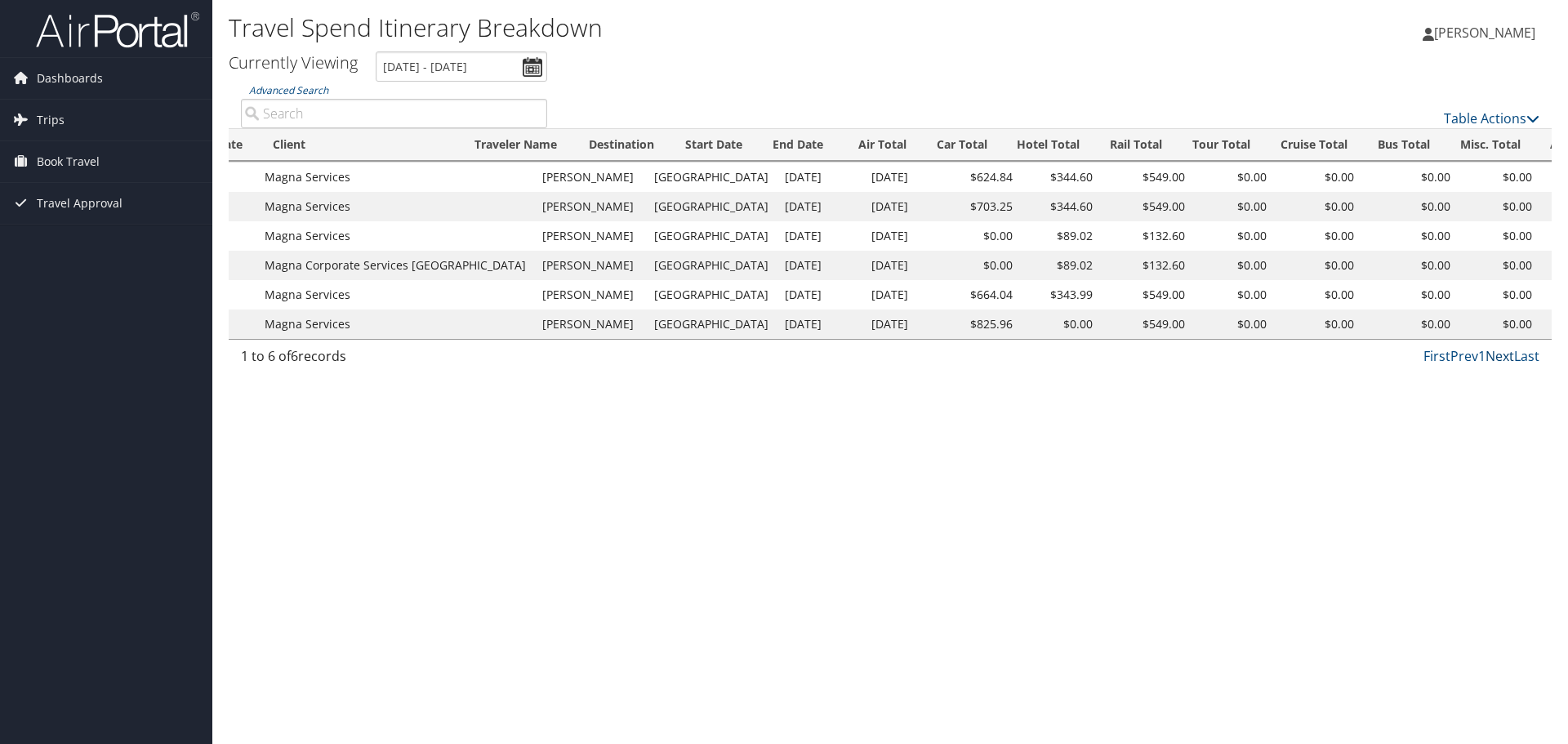
click at [1497, 365] on link "Next" at bounding box center [1499, 355] width 29 height 18
click at [1474, 365] on link "Prev" at bounding box center [1464, 355] width 28 height 18
click at [1495, 365] on link "Next" at bounding box center [1499, 355] width 29 height 18
click at [1531, 362] on link "Last" at bounding box center [1526, 355] width 25 height 18
click at [1430, 362] on link "First" at bounding box center [1436, 355] width 27 height 18
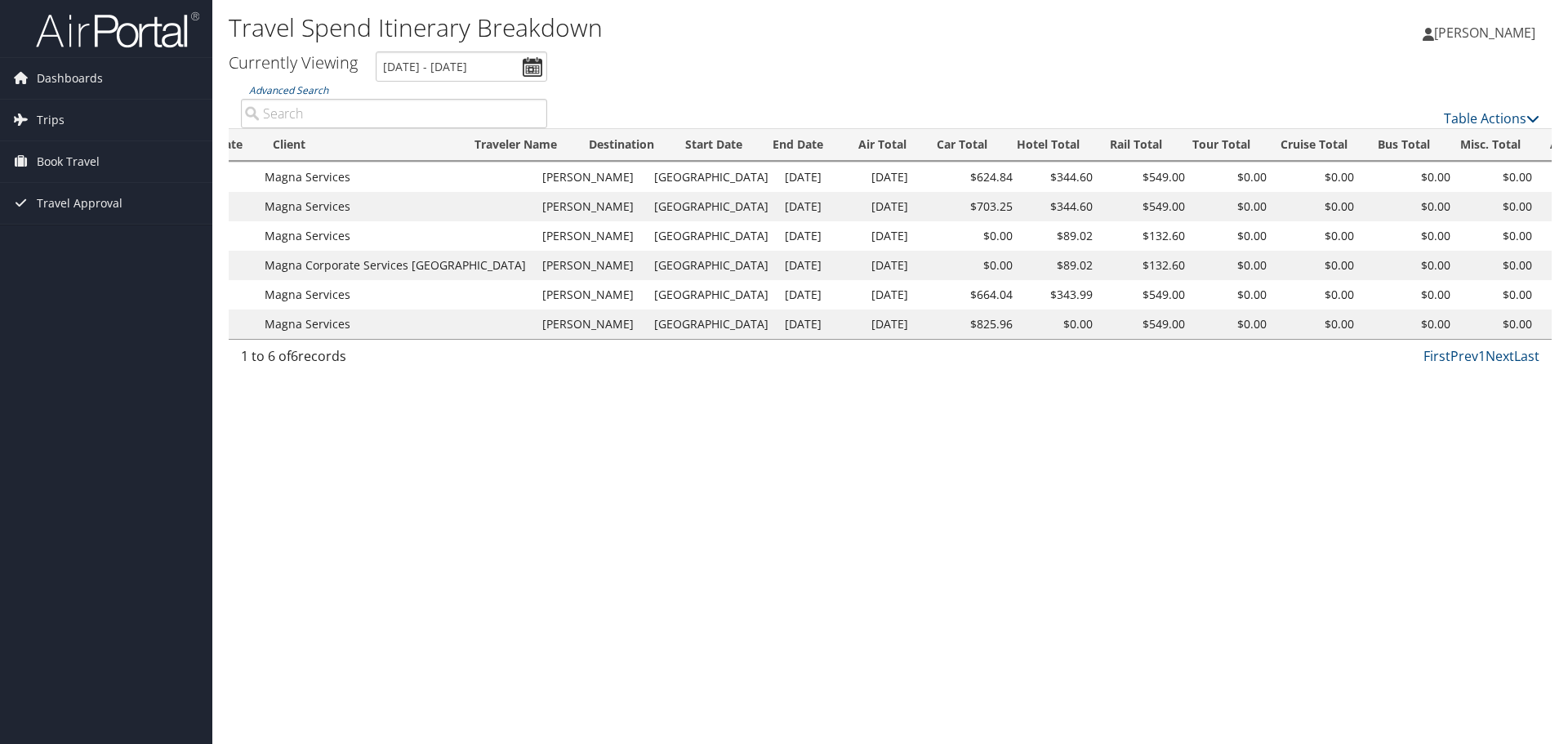
click at [1091, 360] on div "First Prev 1 Next Last" at bounding box center [1055, 355] width 968 height 19
click at [1531, 117] on icon at bounding box center [1532, 118] width 13 height 13
click at [1434, 169] on link "Column Visibility" at bounding box center [1437, 171] width 215 height 28
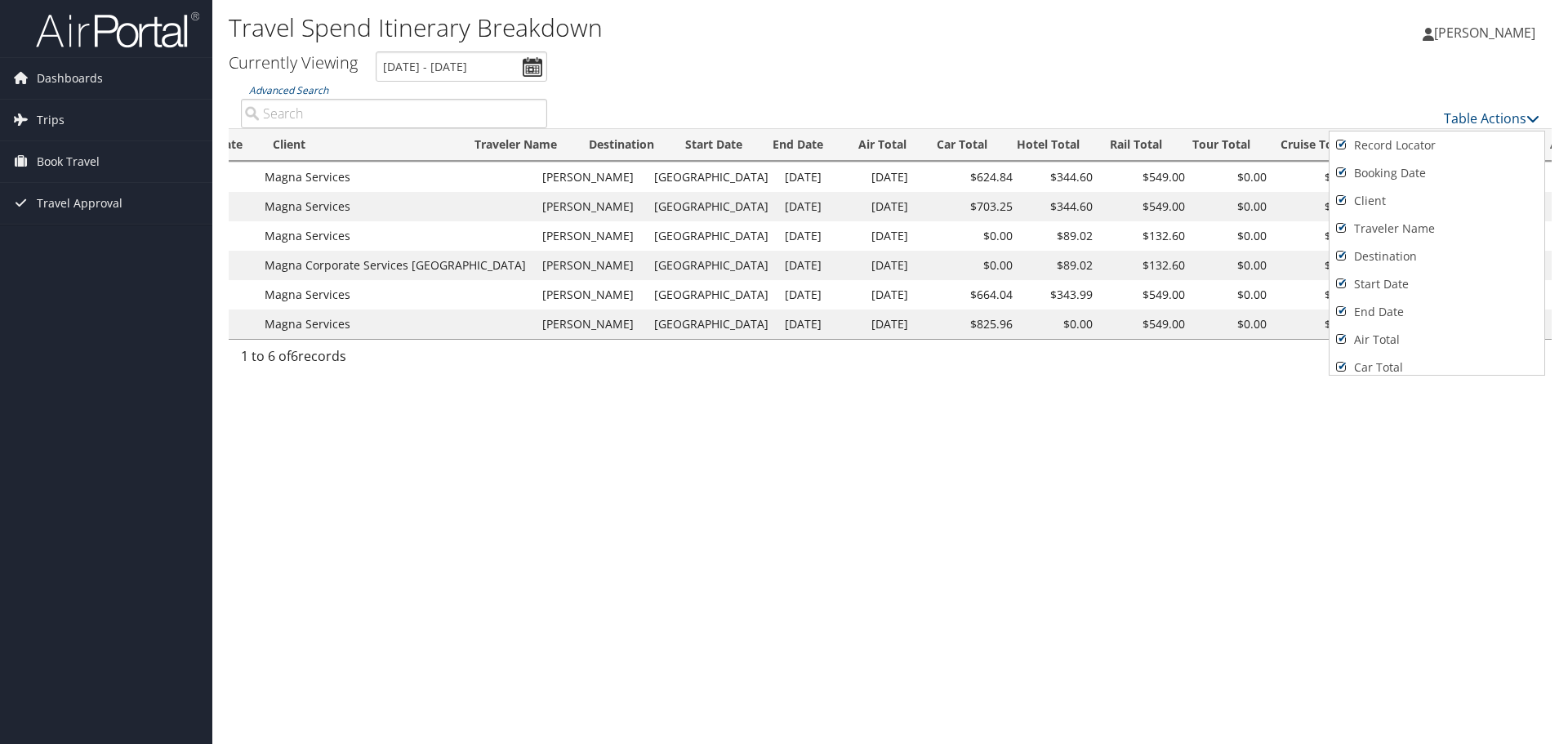
click at [1514, 96] on div at bounding box center [784, 372] width 1568 height 744
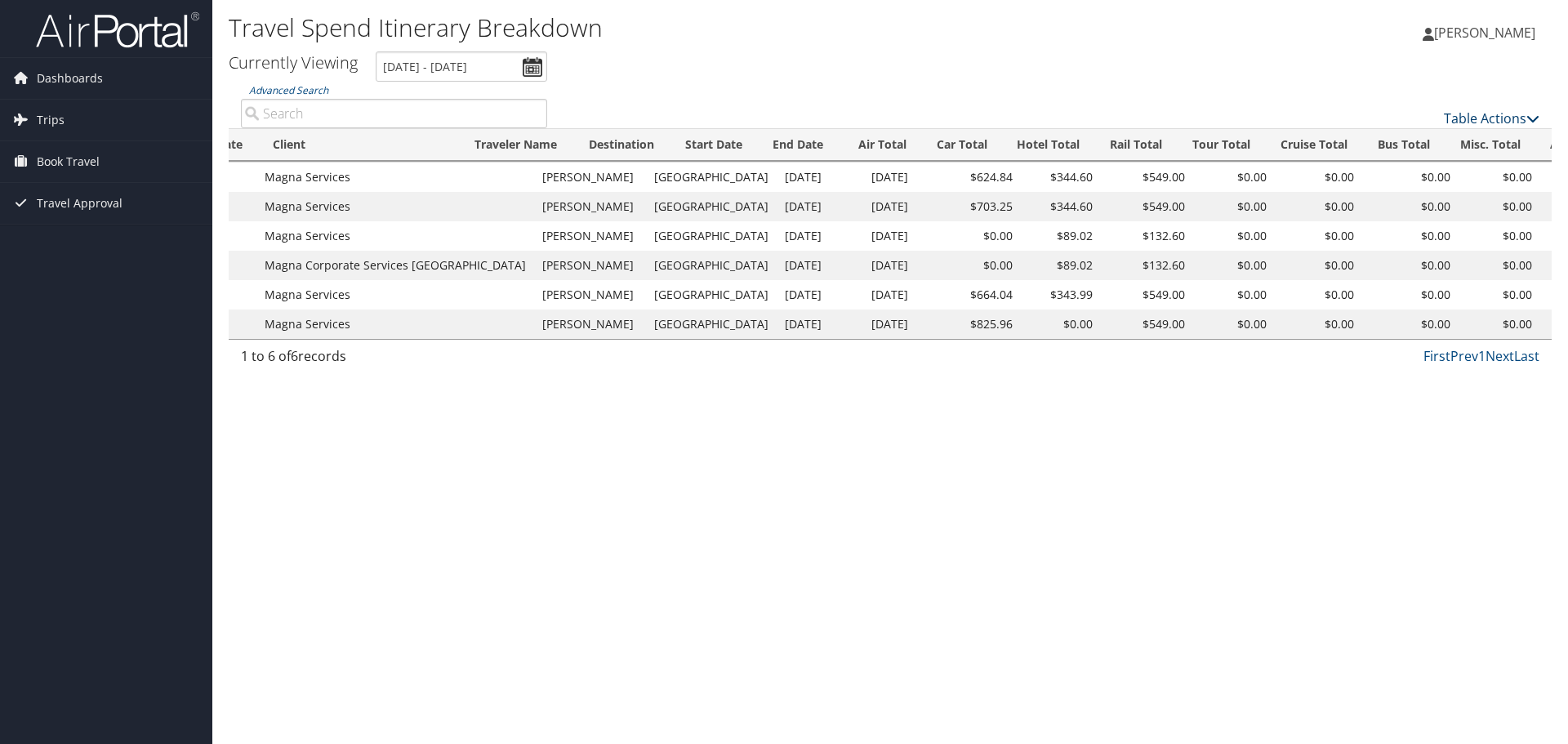
click at [1530, 117] on icon at bounding box center [1532, 118] width 13 height 13
click at [1440, 196] on link "Page Length" at bounding box center [1437, 199] width 215 height 28
click at [1337, 169] on link "25" at bounding box center [1437, 173] width 215 height 28
click at [1284, 75] on ul "Currently Viewing [DATE] - [DATE]" at bounding box center [881, 66] width 1341 height 31
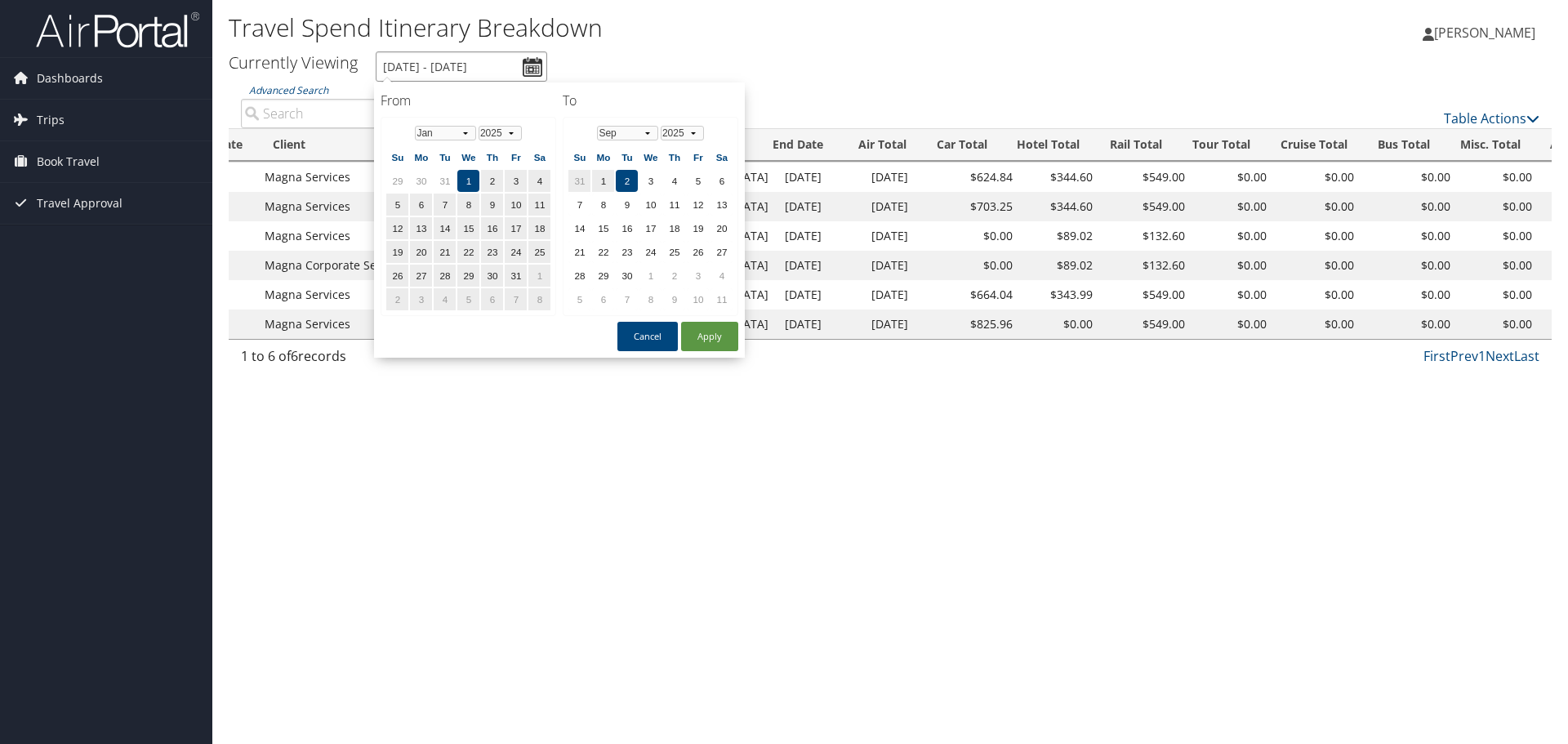
click at [529, 69] on input "[DATE] - [DATE]" at bounding box center [461, 66] width 171 height 31
click at [501, 134] on select "1975 1976 1977 1978 1979 1980 1981 1982 1983 1984 1985 1986 1987 1988 1989 1990…" at bounding box center [501, 133] width 44 height 15
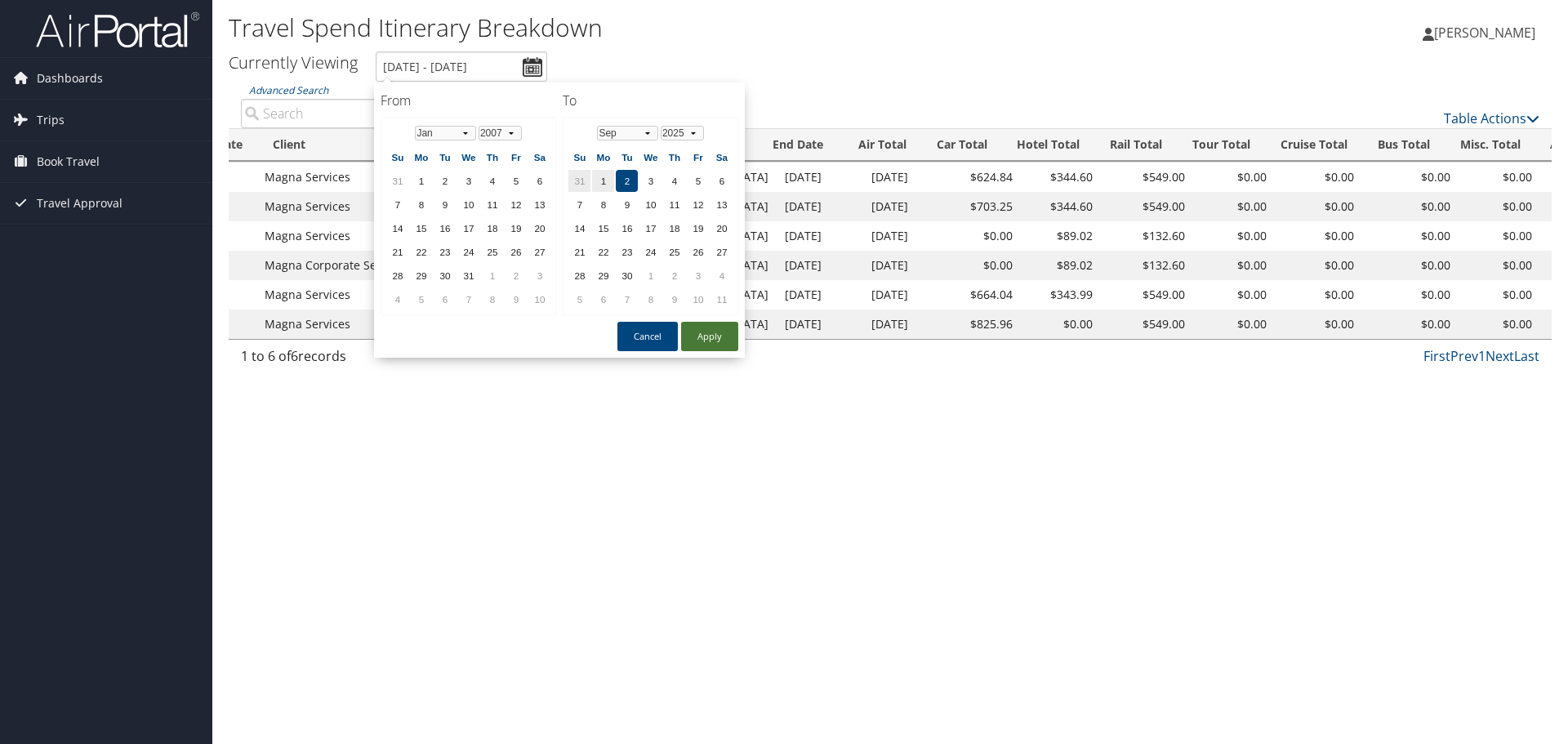
click at [702, 332] on button "Apply" at bounding box center [709, 336] width 57 height 30
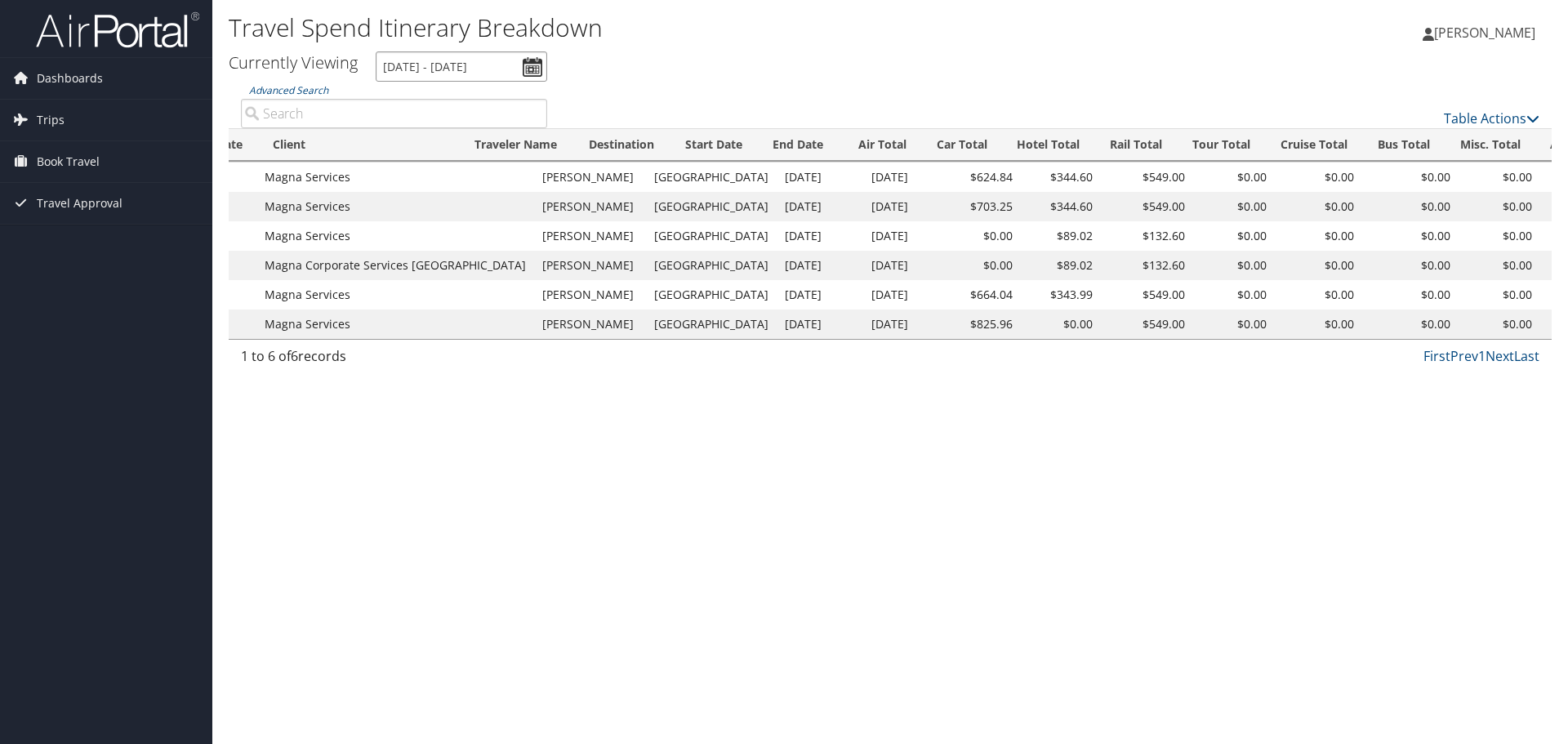
click at [522, 64] on input "[DATE] - [DATE]" at bounding box center [461, 66] width 171 height 31
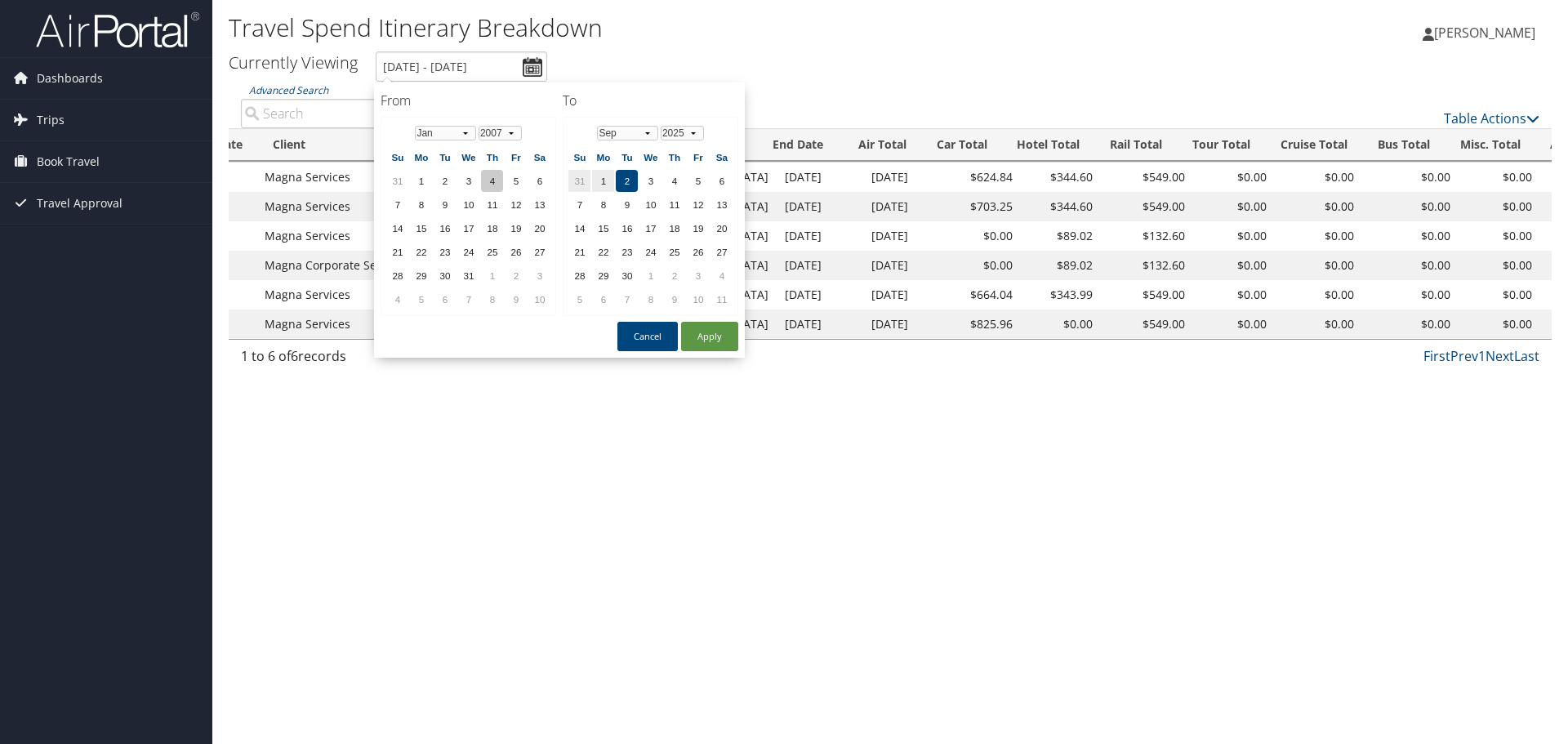
click at [487, 184] on td "4" at bounding box center [492, 180] width 22 height 22
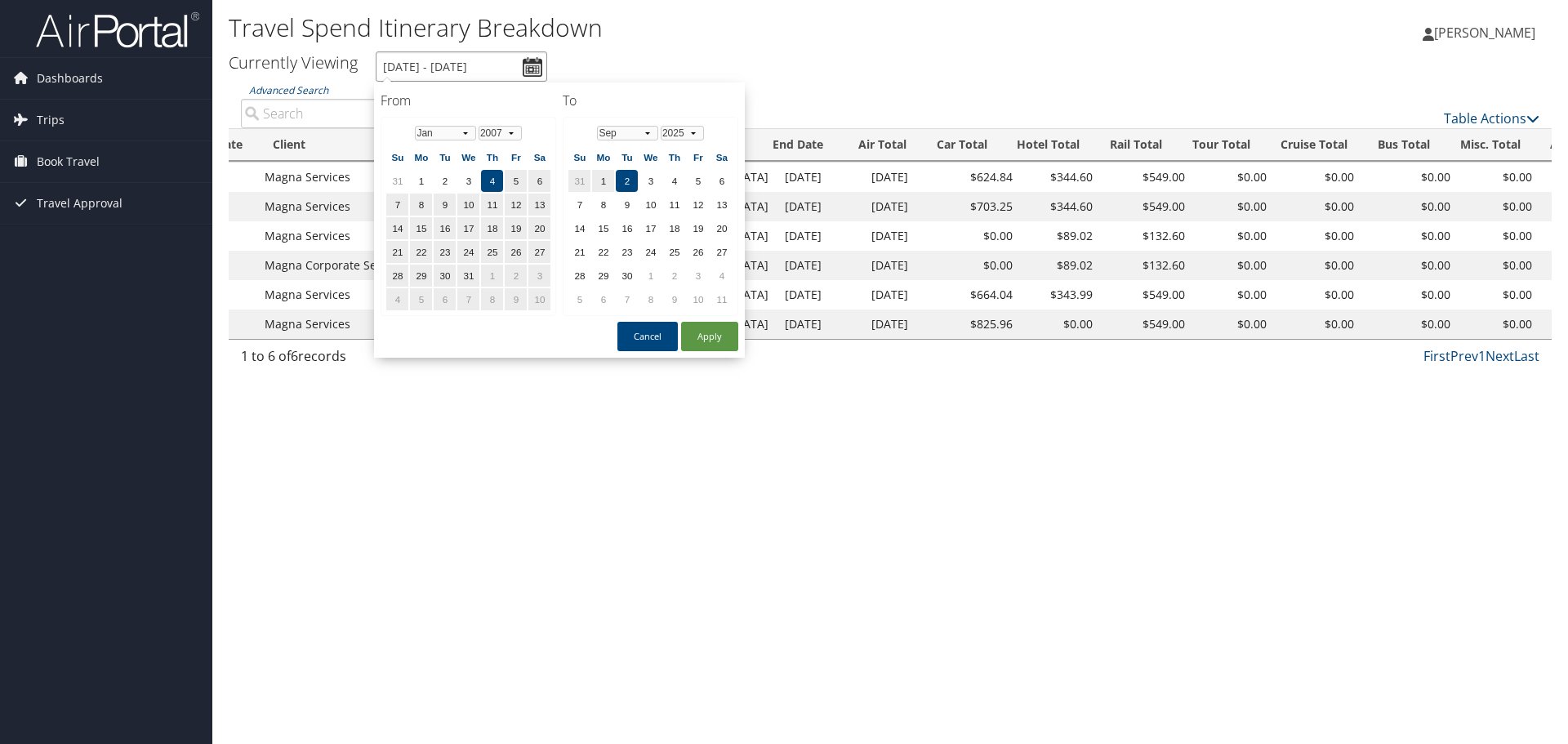
click at [424, 70] on input "[DATE] - [DATE]" at bounding box center [461, 66] width 171 height 31
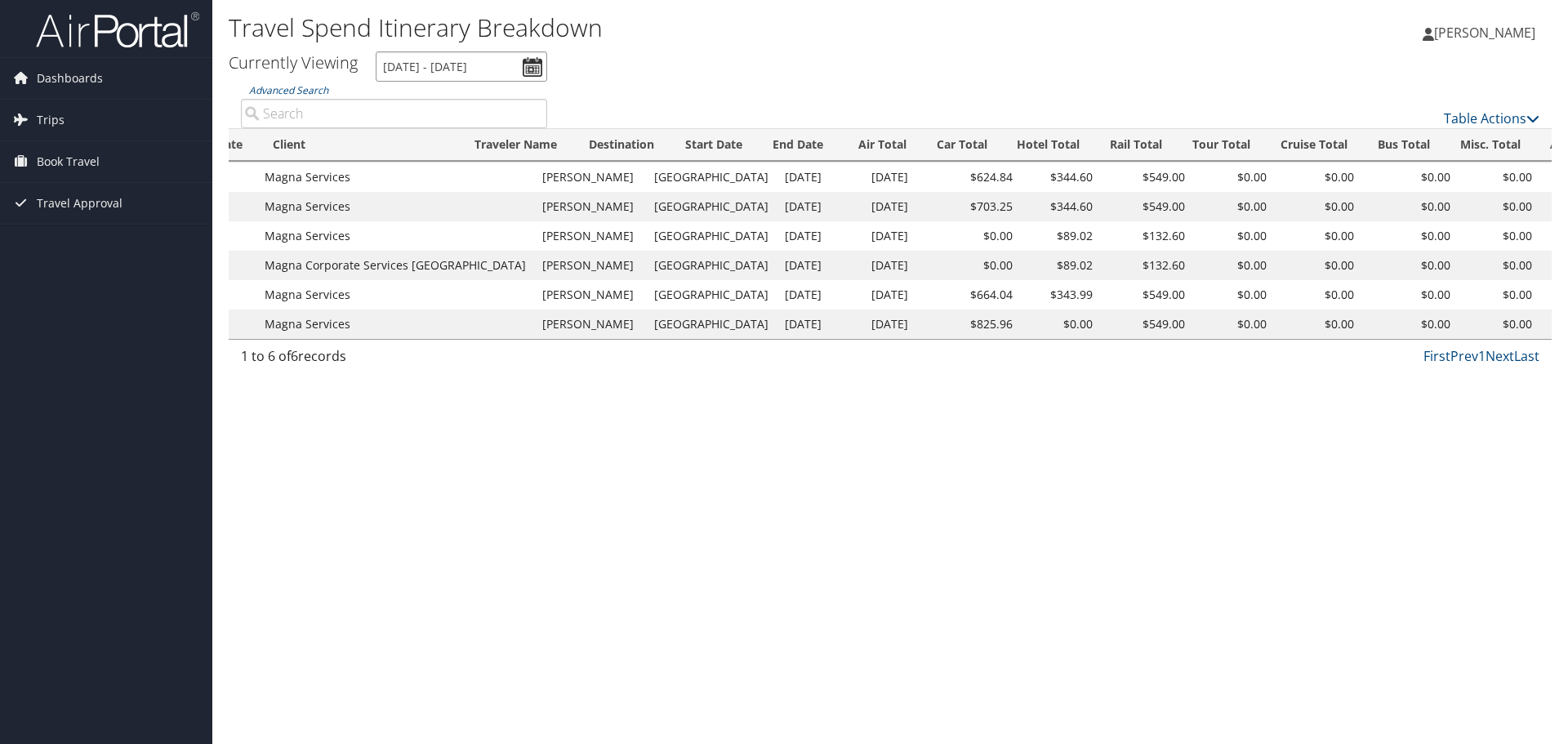
click at [430, 66] on input "[DATE] - [DATE]" at bounding box center [461, 66] width 171 height 31
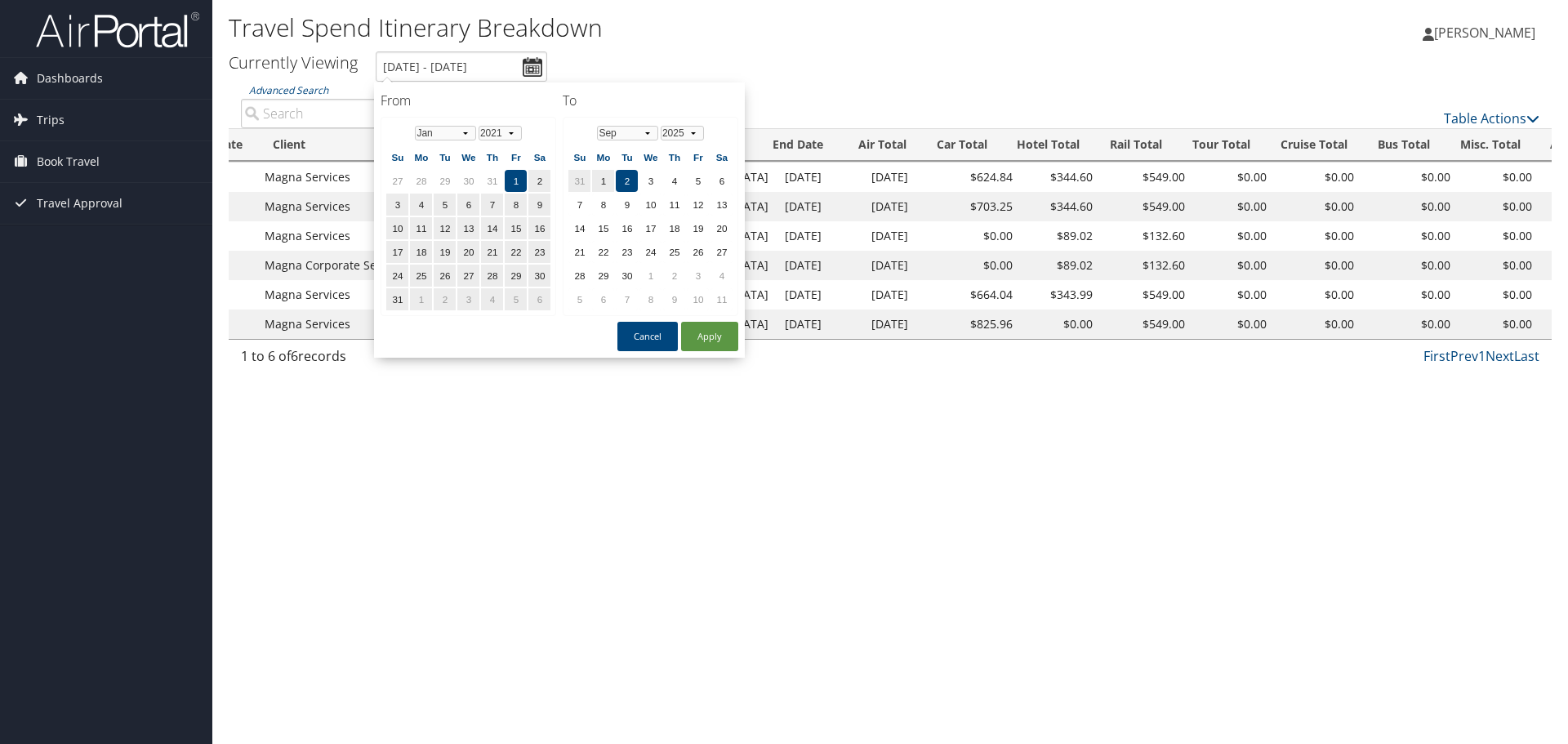
click at [598, 54] on ul "Currently Viewing [DATE] - [DATE]" at bounding box center [881, 66] width 1341 height 31
click at [532, 62] on input "[DATE] - [DATE]" at bounding box center [461, 66] width 171 height 31
click at [697, 327] on button "Apply" at bounding box center [709, 336] width 57 height 30
type input "[DATE] - [DATE]"
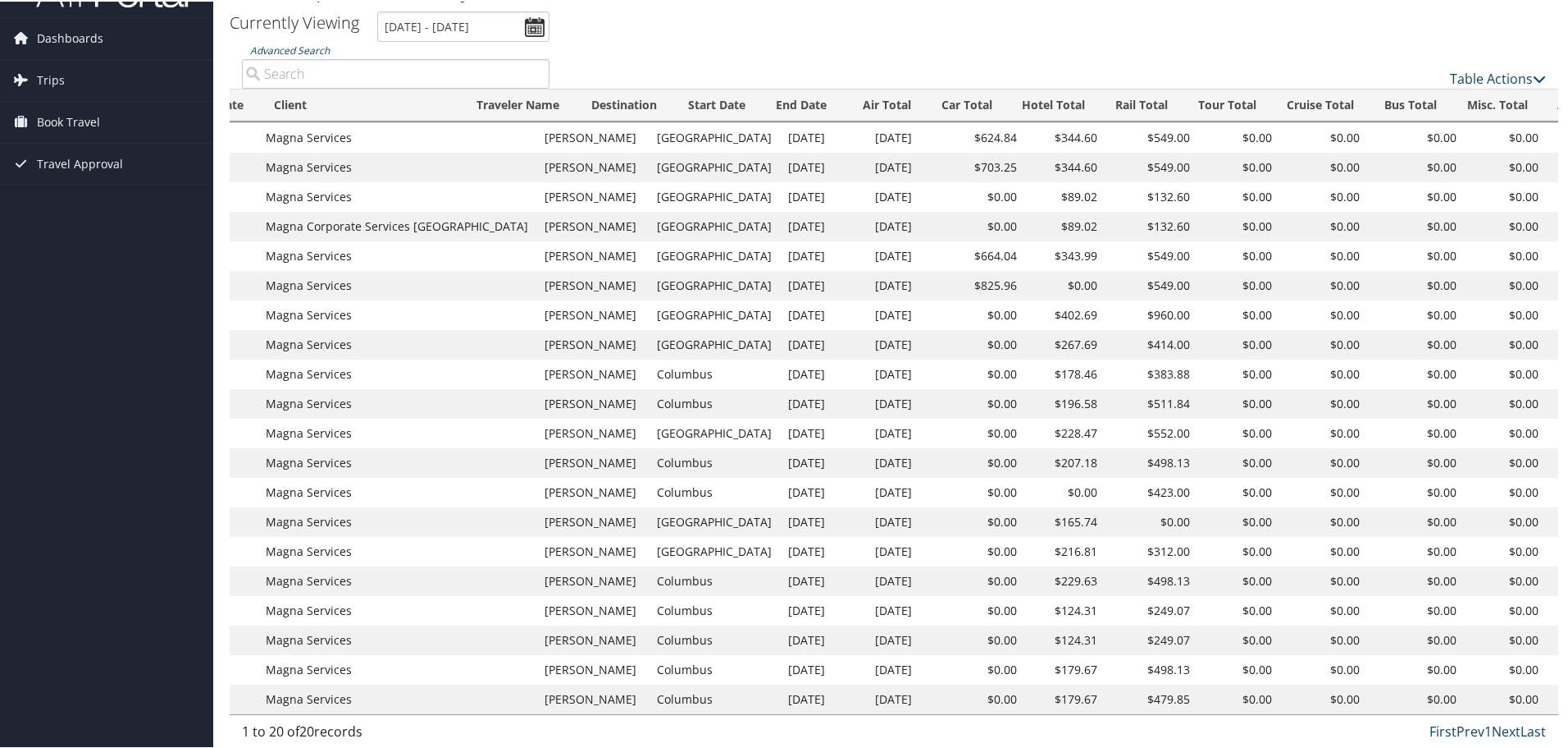
scroll to position [0, 0]
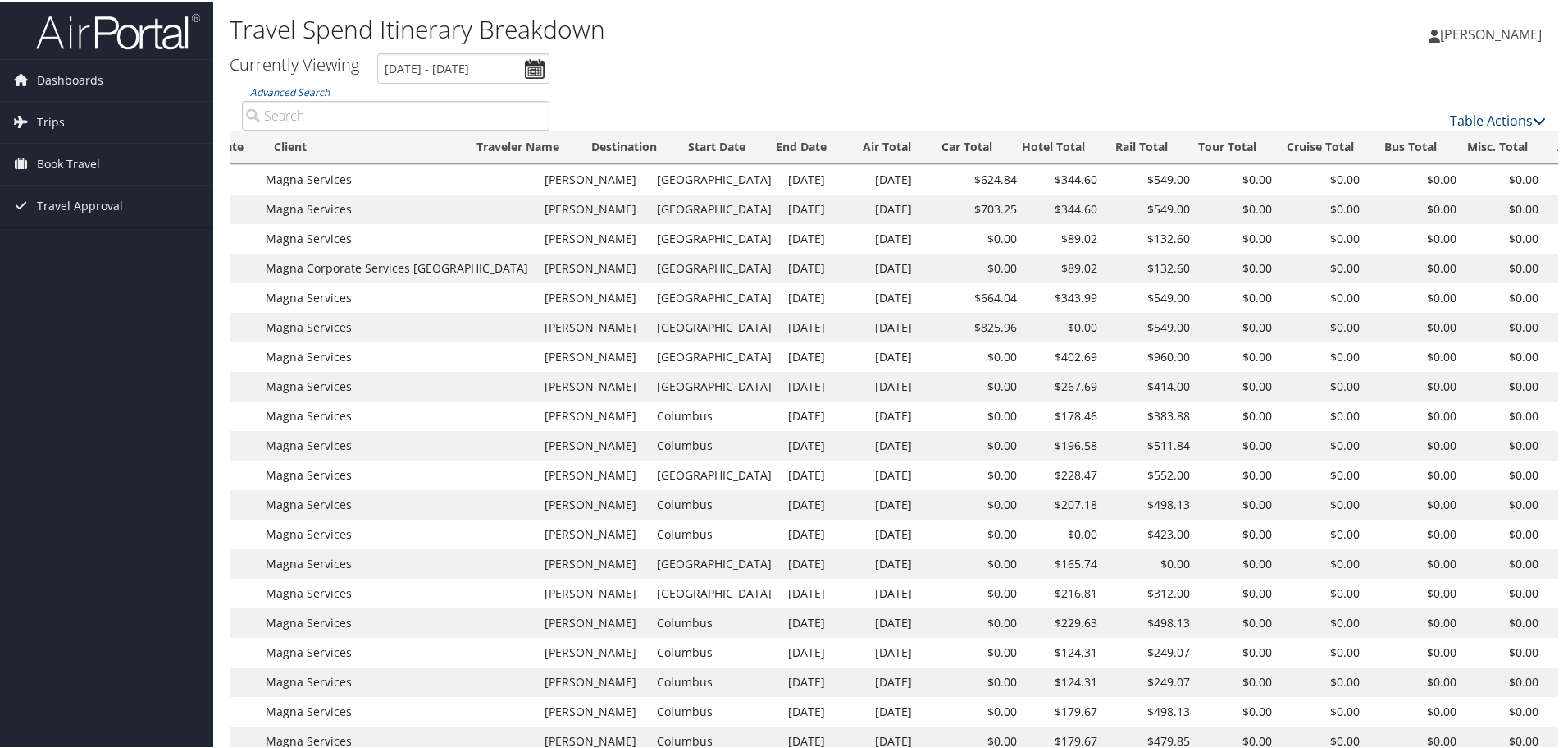
click at [1534, 117] on icon at bounding box center [1539, 119] width 13 height 13
click at [1457, 139] on link "Download Report" at bounding box center [1443, 145] width 216 height 28
